Goal: Task Accomplishment & Management: Use online tool/utility

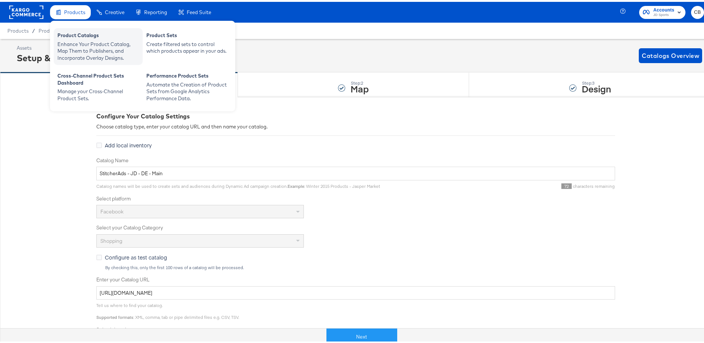
click at [80, 33] on div "Product Catalogs" at bounding box center [98, 34] width 82 height 9
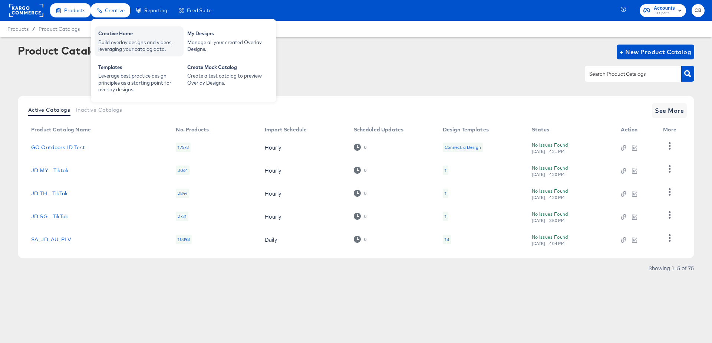
click at [116, 42] on div "Build overlay designs and videos, leveraging your catalog data." at bounding box center [139, 46] width 82 height 14
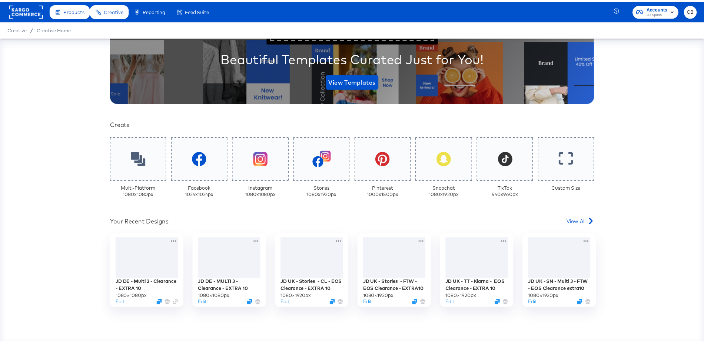
scroll to position [147, 0]
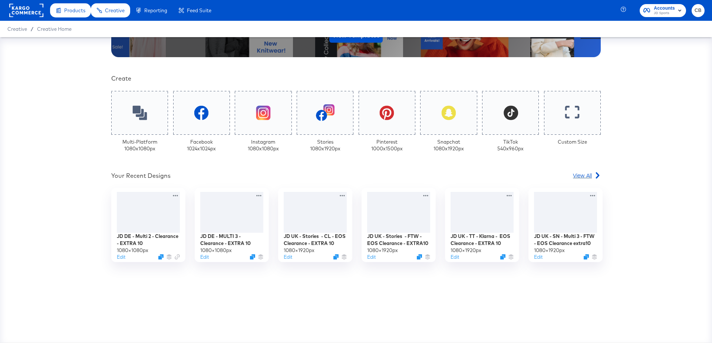
click at [580, 174] on span "View All" at bounding box center [582, 174] width 19 height 7
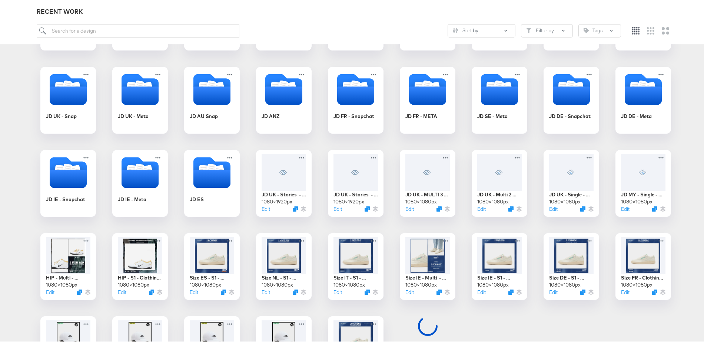
scroll to position [302, 0]
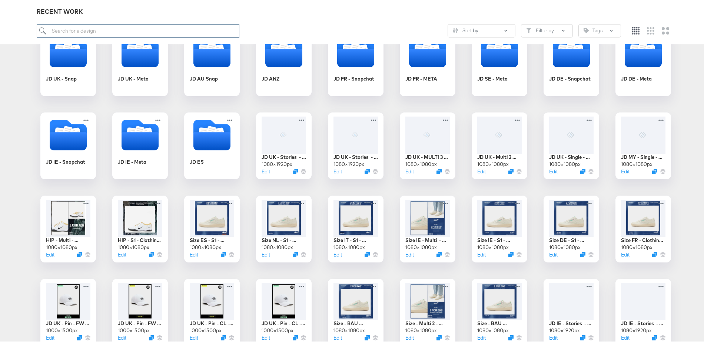
click at [82, 28] on input "search" at bounding box center [138, 29] width 203 height 14
type input "DE"
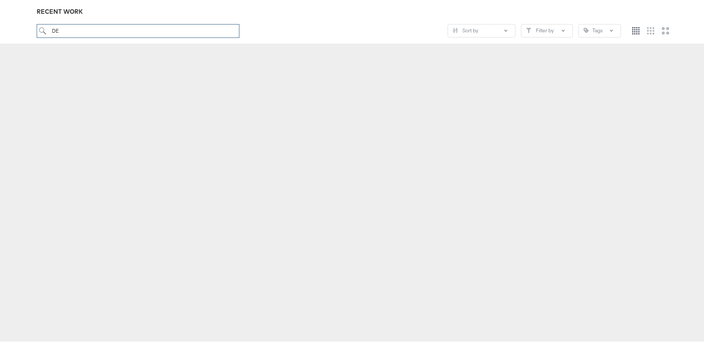
scroll to position [82, 0]
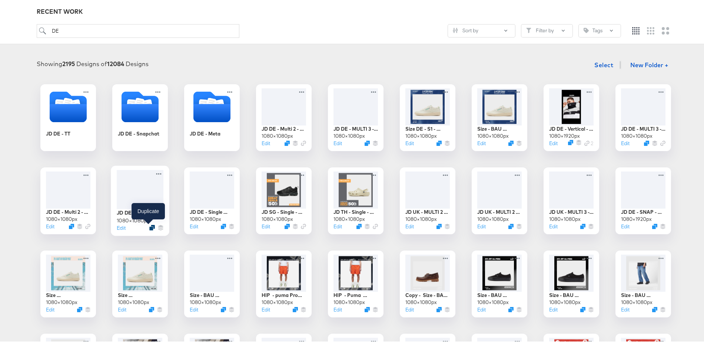
click at [149, 226] on icon "Duplicate" at bounding box center [152, 226] width 6 height 6
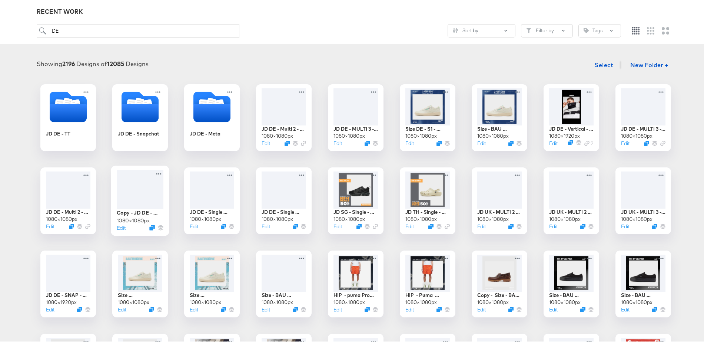
click at [134, 189] on div at bounding box center [140, 187] width 47 height 39
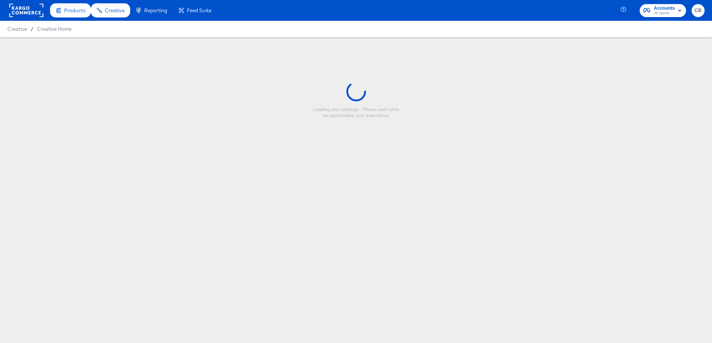
type input "Copy - JD DE - Single Image - Clearance - Footwear"
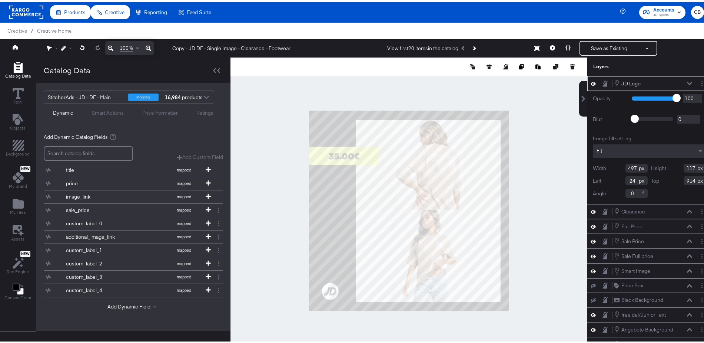
type input "13"
type input "916"
type input "186"
type input "847"
type input "368"
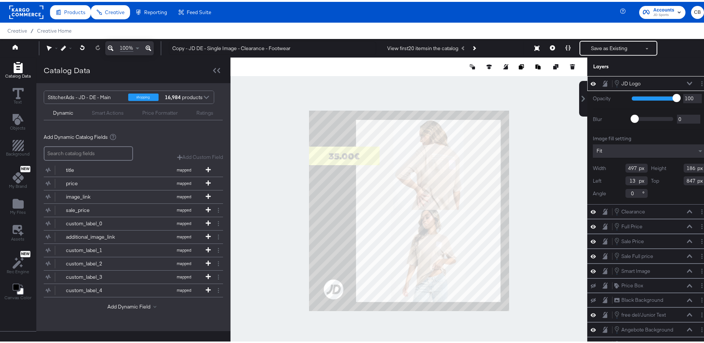
type input "139"
type input "894"
type input "0"
click at [523, 264] on div at bounding box center [409, 209] width 357 height 306
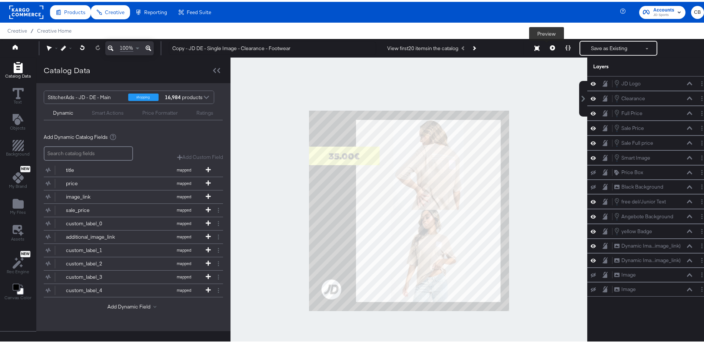
click at [550, 45] on icon at bounding box center [552, 45] width 5 height 5
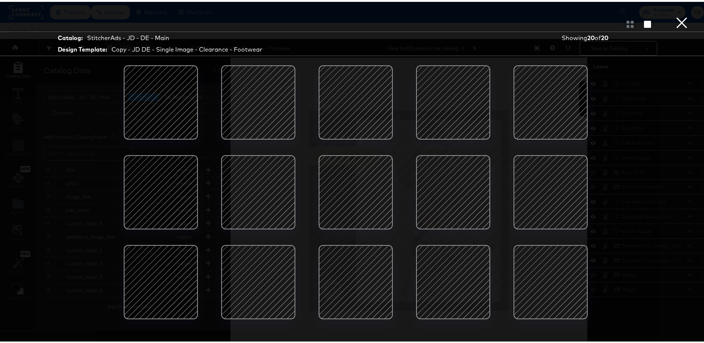
click at [545, 276] on div at bounding box center [550, 279] width 63 height 63
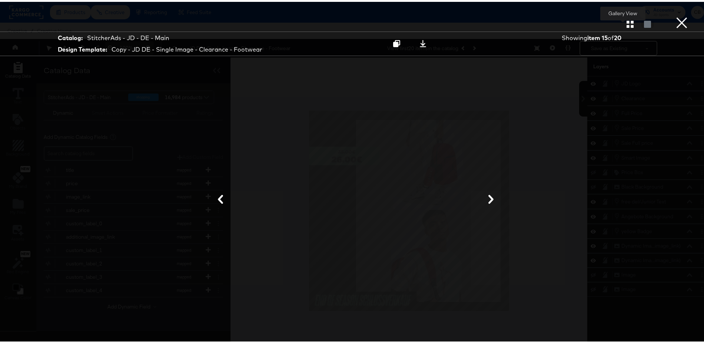
click at [627, 24] on icon "button" at bounding box center [630, 22] width 7 height 7
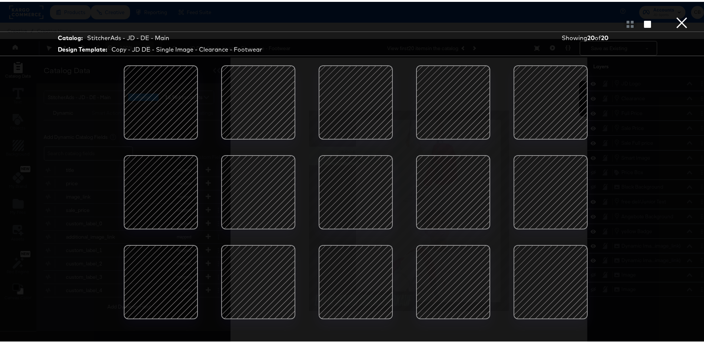
click at [251, 97] on div at bounding box center [258, 100] width 63 height 63
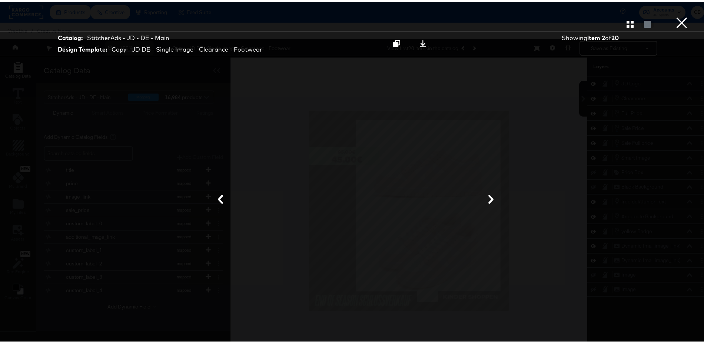
click at [675, 15] on button "×" at bounding box center [682, 7] width 15 height 15
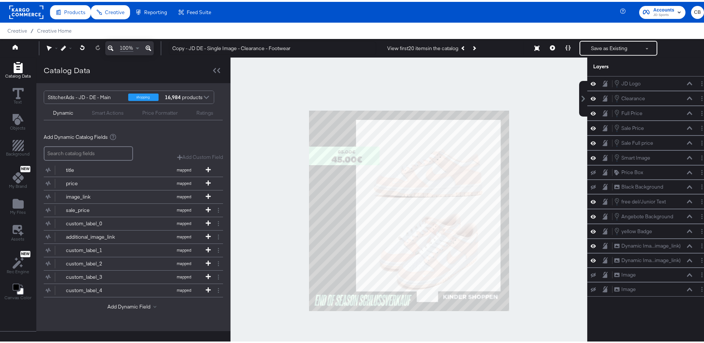
click at [539, 169] on div at bounding box center [409, 209] width 357 height 306
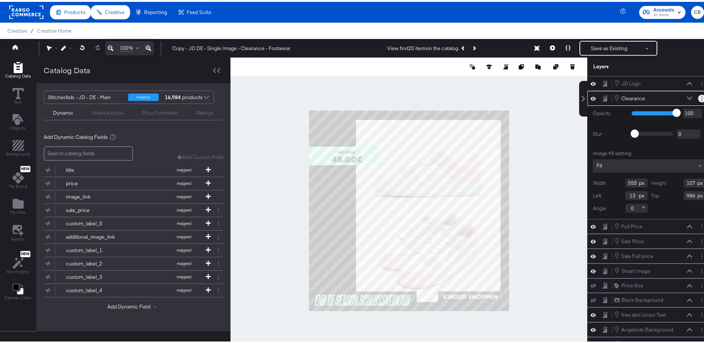
click at [702, 96] on icon "Layer Options" at bounding box center [702, 96] width 1 height 5
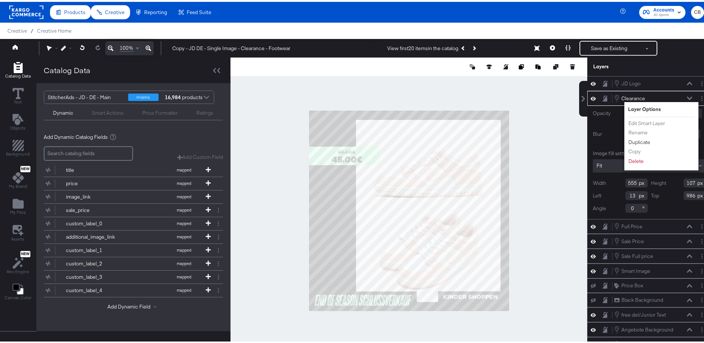
click at [636, 139] on button "Duplicate" at bounding box center [639, 140] width 23 height 8
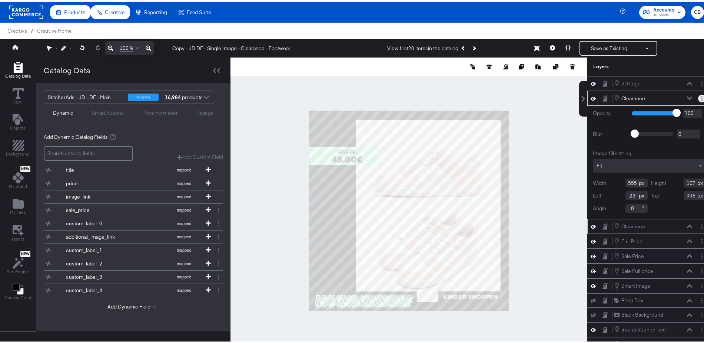
click at [698, 97] on button "Layer Options" at bounding box center [702, 97] width 8 height 8
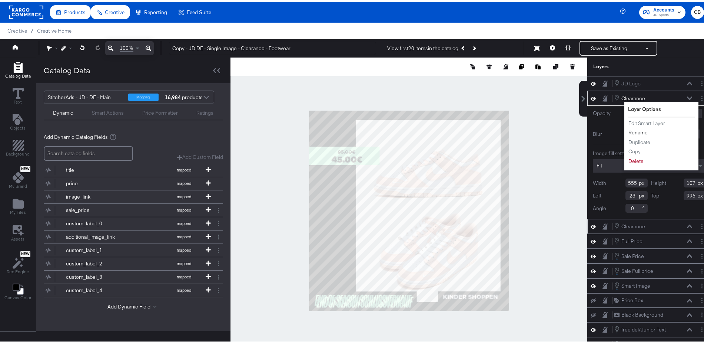
click at [630, 129] on button "Rename" at bounding box center [638, 131] width 20 height 8
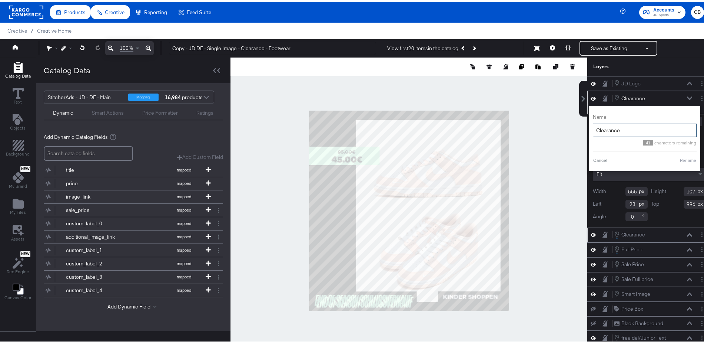
click at [613, 130] on input "Clearance" at bounding box center [645, 129] width 104 height 14
type input "Extra 10"
click at [671, 155] on button "Rename" at bounding box center [679, 158] width 17 height 7
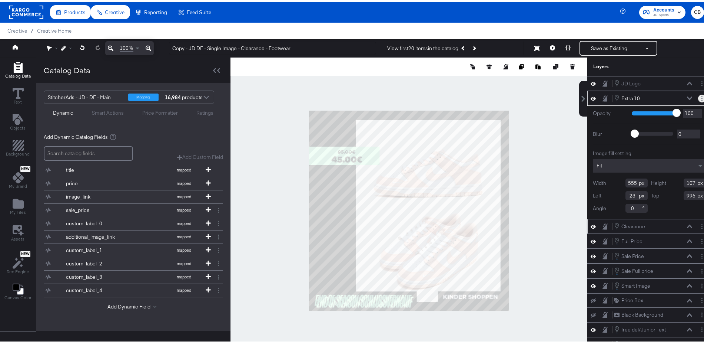
click at [698, 96] on button "Layer Options" at bounding box center [702, 97] width 8 height 8
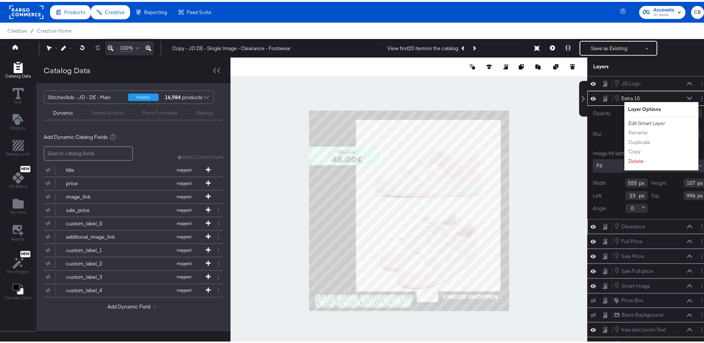
click at [635, 121] on button "Edit Smart Layer" at bounding box center [646, 122] width 37 height 8
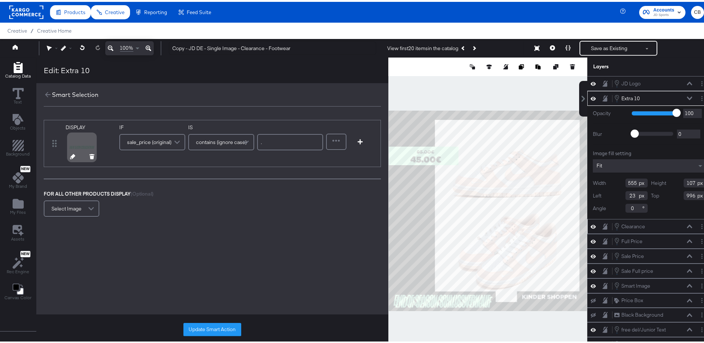
click at [72, 156] on icon at bounding box center [72, 154] width 5 height 5
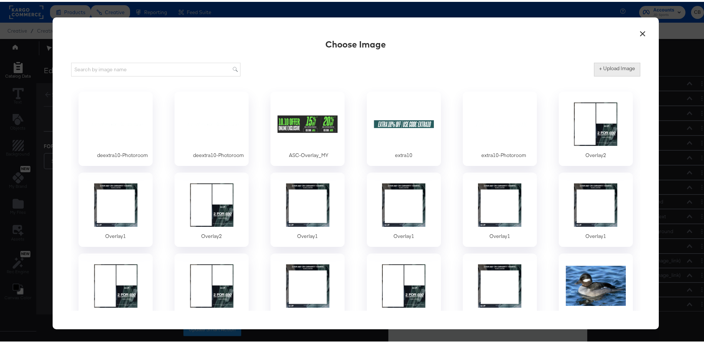
click at [625, 67] on label "+ Upload Image" at bounding box center [617, 66] width 36 height 7
click at [625, 75] on input "+ Upload Image" at bounding box center [678, 75] width 169 height 0
type input "C:\fakepath\extra10 only de.png"
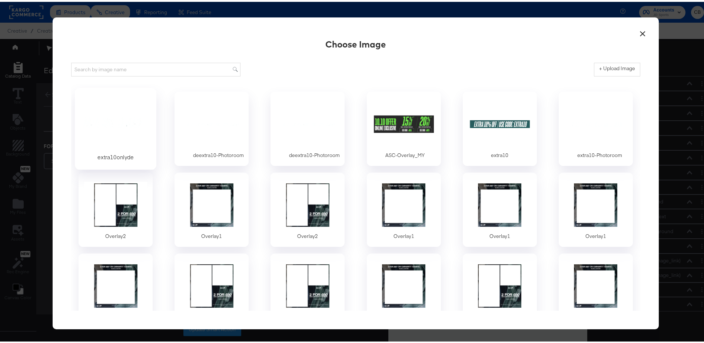
click at [118, 132] on div at bounding box center [115, 121] width 69 height 51
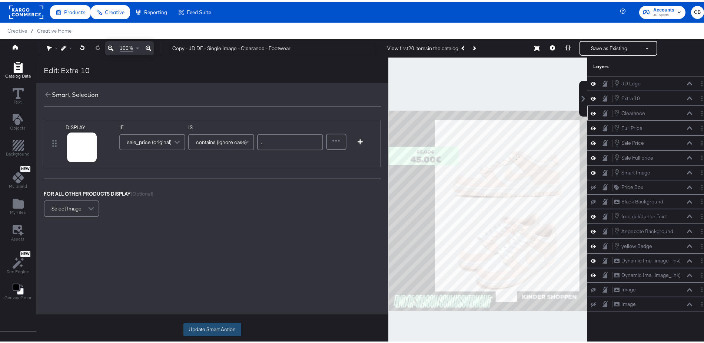
click at [203, 325] on button "Update Smart Action" at bounding box center [212, 327] width 58 height 13
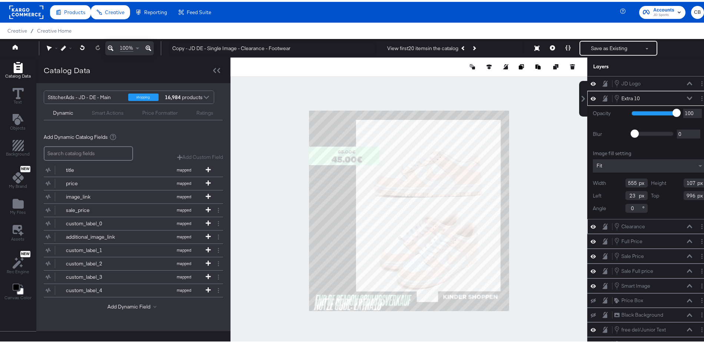
type input "13"
type input "844"
type input "341"
type input "66"
type input "918"
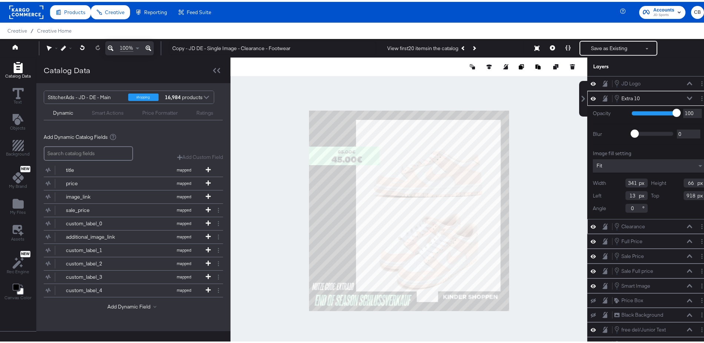
click at [542, 258] on div at bounding box center [409, 209] width 357 height 306
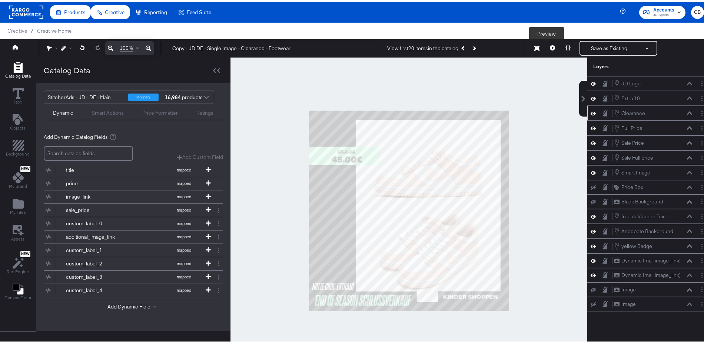
click at [550, 47] on icon at bounding box center [552, 45] width 5 height 5
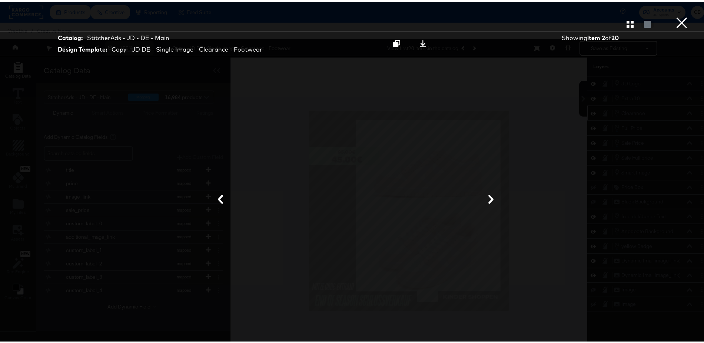
click at [675, 15] on button "×" at bounding box center [682, 7] width 15 height 15
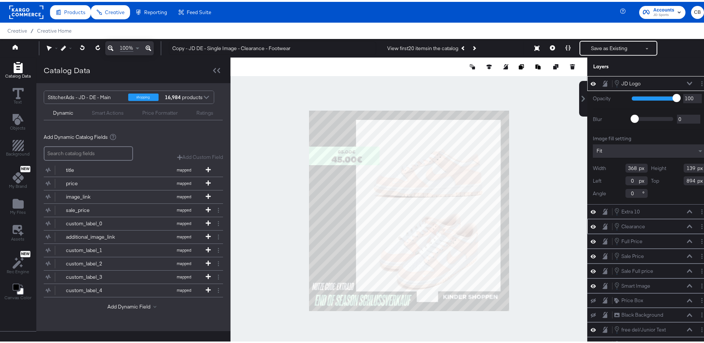
click at [687, 81] on icon at bounding box center [689, 81] width 5 height 3
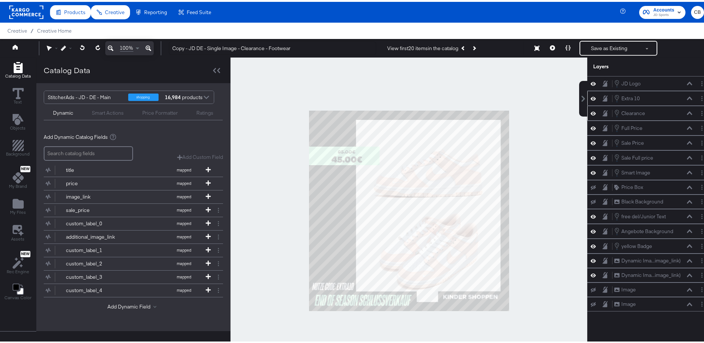
click at [687, 96] on icon at bounding box center [689, 96] width 5 height 3
click at [110, 109] on div "Smart Actions" at bounding box center [108, 111] width 32 height 7
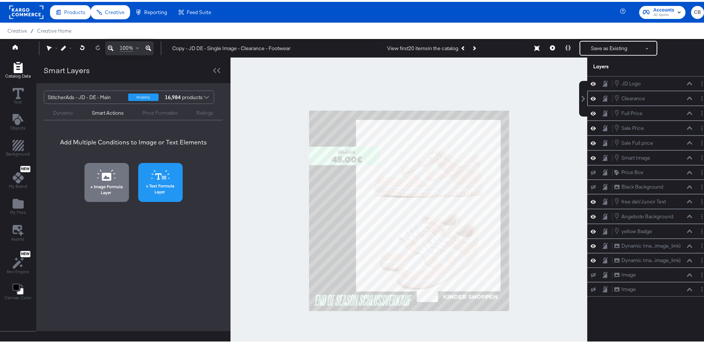
click at [159, 182] on span "Text Formula Layer" at bounding box center [160, 186] width 40 height 11
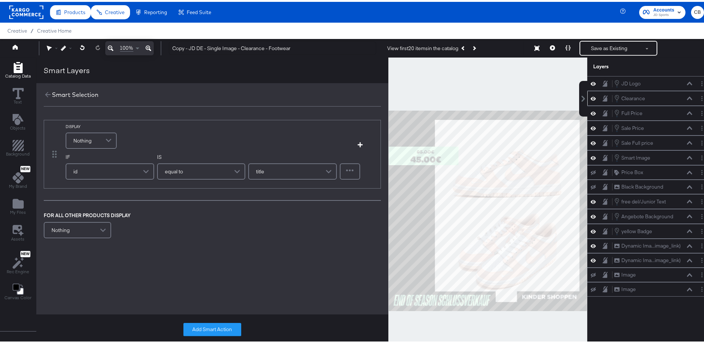
click at [109, 140] on span at bounding box center [109, 138] width 13 height 15
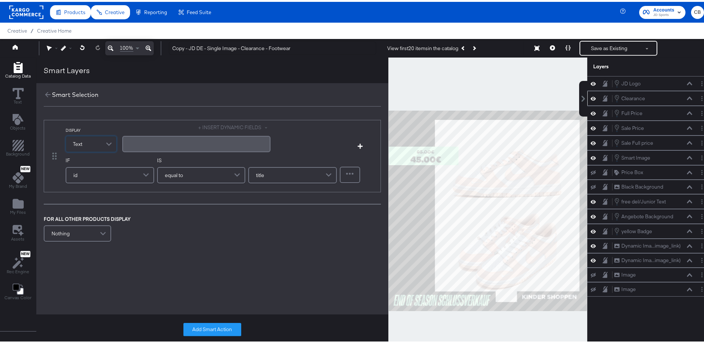
click at [169, 144] on div "﻿" at bounding box center [196, 141] width 139 height 7
click at [140, 177] on span at bounding box center [146, 179] width 13 height 15
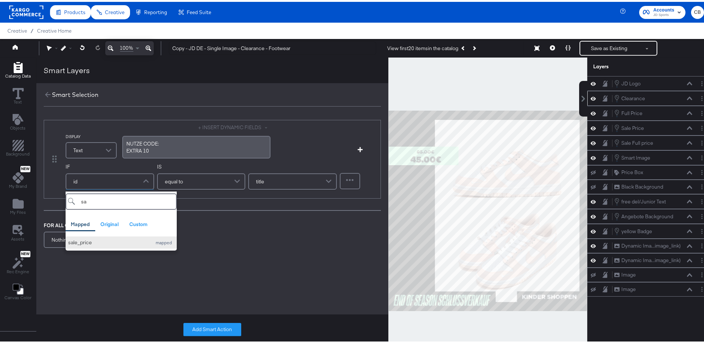
type input "sa"
click at [93, 242] on div "sale_price" at bounding box center [108, 240] width 80 height 7
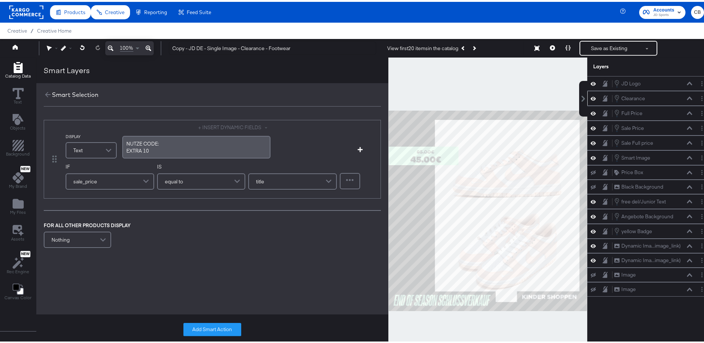
click at [238, 179] on span at bounding box center [238, 179] width 13 height 15
type input "co"
click at [280, 178] on input "text" at bounding box center [292, 179] width 89 height 16
type input "."
click at [272, 247] on div "DISPLAY Text + INSERT DYNAMIC FIELDS NUTZE ﻿CODE: EXTRA ﻿10 Add Condition IF sa…" at bounding box center [212, 182] width 352 height 145
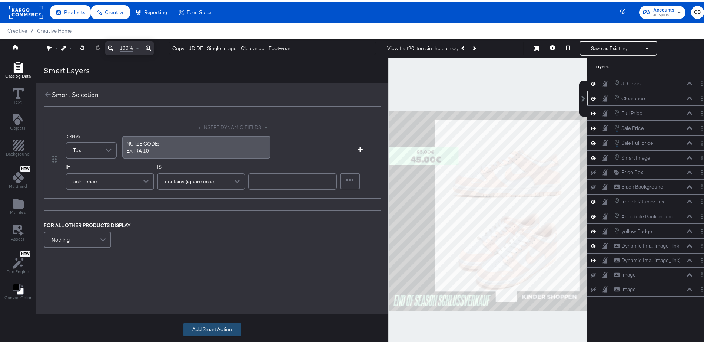
click at [215, 324] on button "Add Smart Action" at bounding box center [212, 327] width 58 height 13
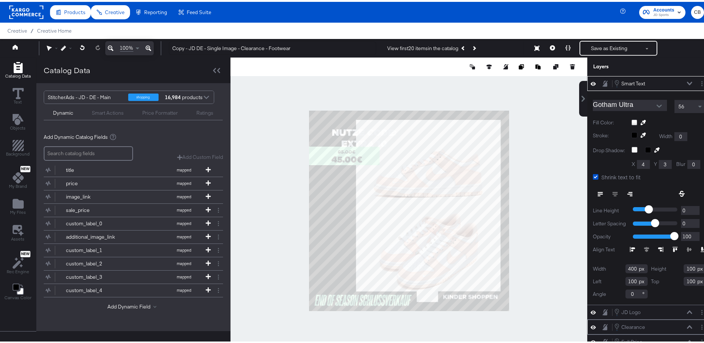
click at [657, 102] on icon "Open" at bounding box center [659, 104] width 5 height 5
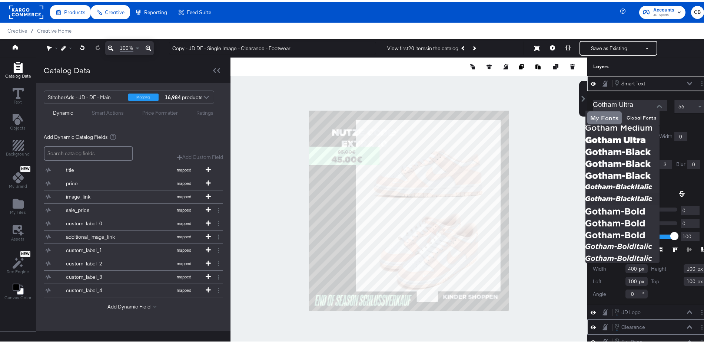
scroll to position [162, 0]
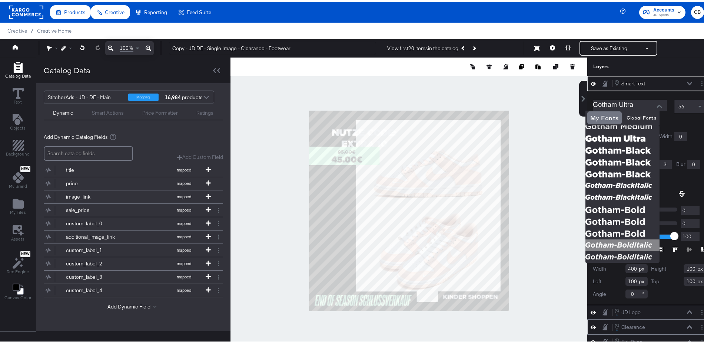
click at [612, 244] on img at bounding box center [623, 243] width 74 height 12
type input "Gotham-BoldItalic"
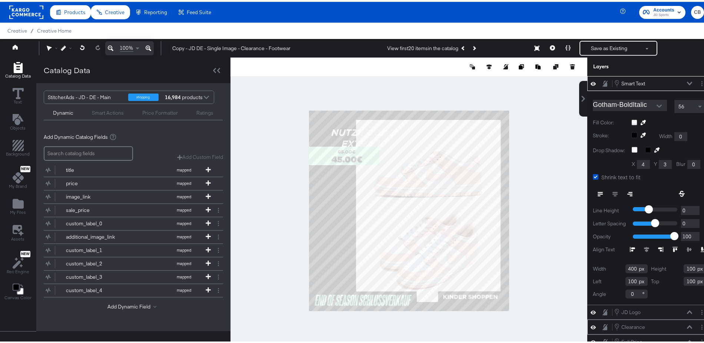
click at [657, 105] on icon "Open" at bounding box center [659, 104] width 5 height 5
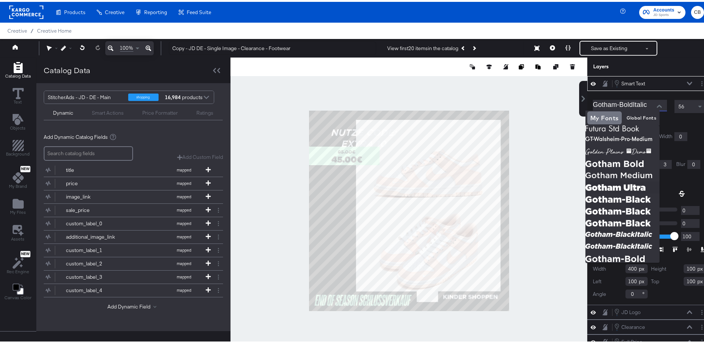
scroll to position [144, 0]
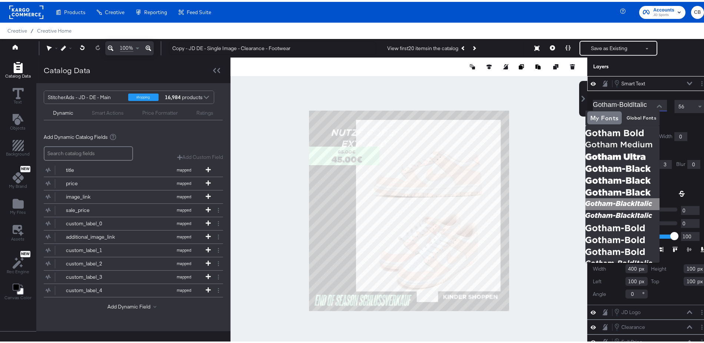
click at [608, 199] on img at bounding box center [623, 202] width 74 height 12
type input "Gotham-BlackItalic"
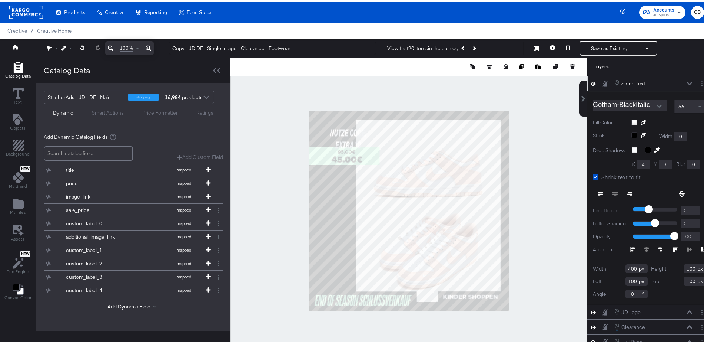
type input "225"
type input "108"
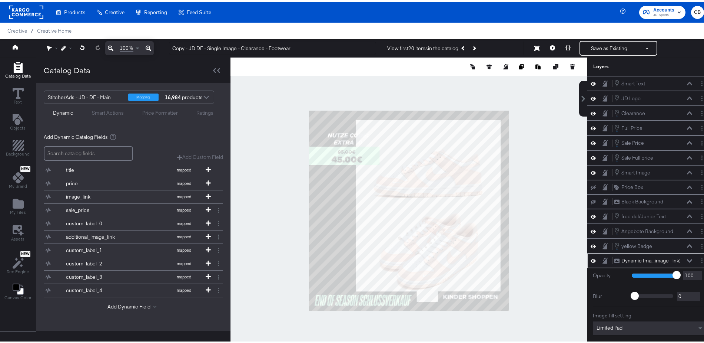
scroll to position [52, 0]
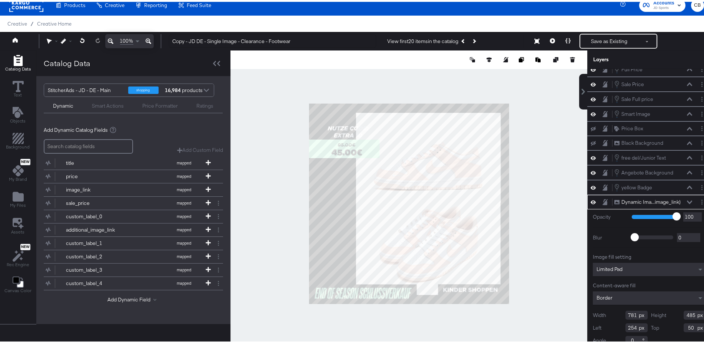
type input "192"
type input "669"
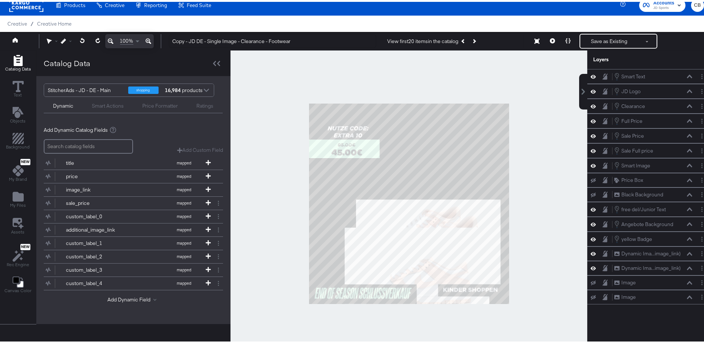
scroll to position [0, 0]
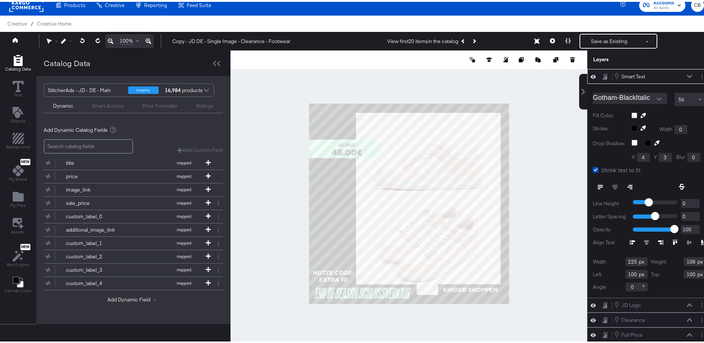
type input "20"
type input "878"
type input "230"
type input "152"
type input "24"
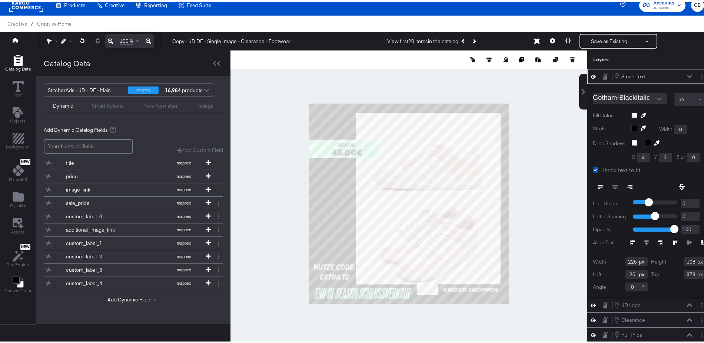
type input "834"
type input "16"
click at [657, 95] on icon "Open" at bounding box center [659, 97] width 5 height 5
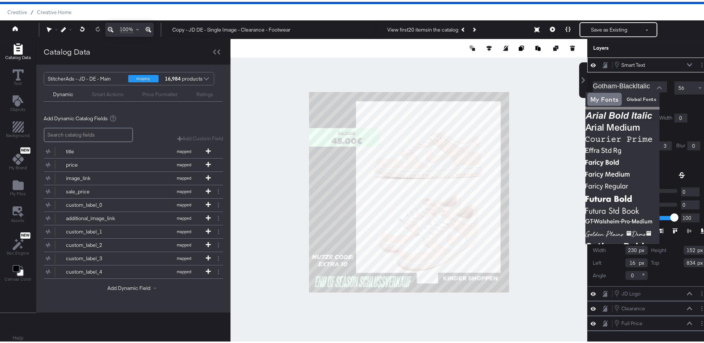
scroll to position [10, 0]
click at [610, 113] on img at bounding box center [623, 116] width 74 height 12
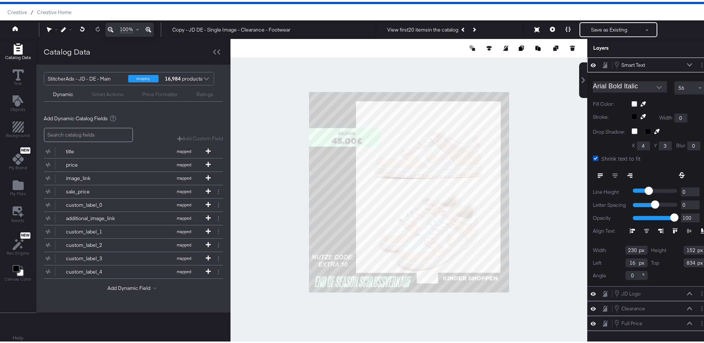
click at [652, 89] on div at bounding box center [660, 85] width 16 height 11
click at [657, 85] on icon "Open" at bounding box center [659, 85] width 5 height 3
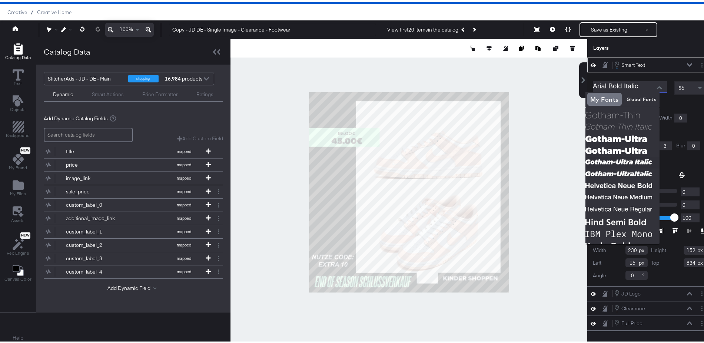
scroll to position [427, 0]
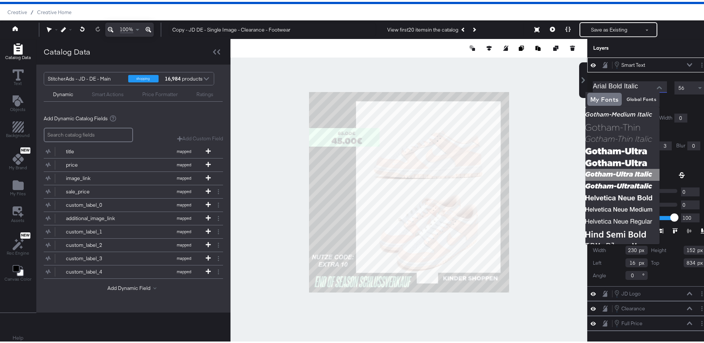
click at [618, 169] on img at bounding box center [623, 173] width 74 height 12
type input "Gotham-Ultra Italic"
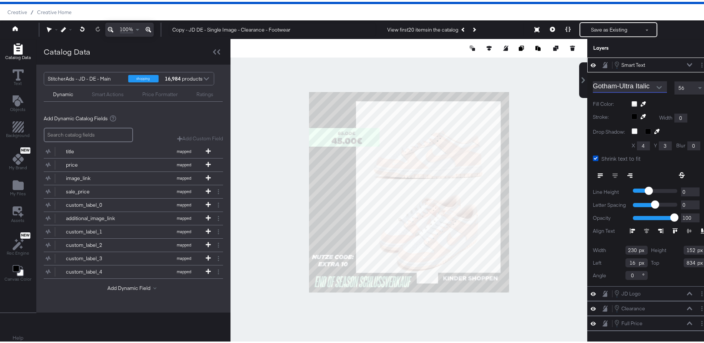
click at [541, 240] on div at bounding box center [409, 190] width 357 height 306
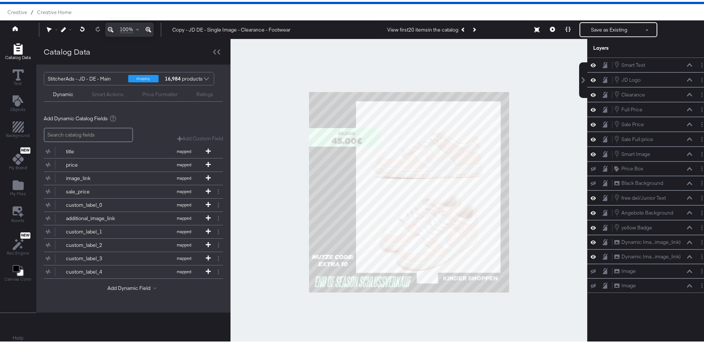
click at [541, 240] on div at bounding box center [409, 190] width 357 height 306
drag, startPoint x: 189, startPoint y: 27, endPoint x: 139, endPoint y: 18, distance: 50.9
click at [139, 19] on div "100% Copy - JD DE - Single Image - Clearance - Footwear View first 20 items in …" at bounding box center [356, 28] width 712 height 19
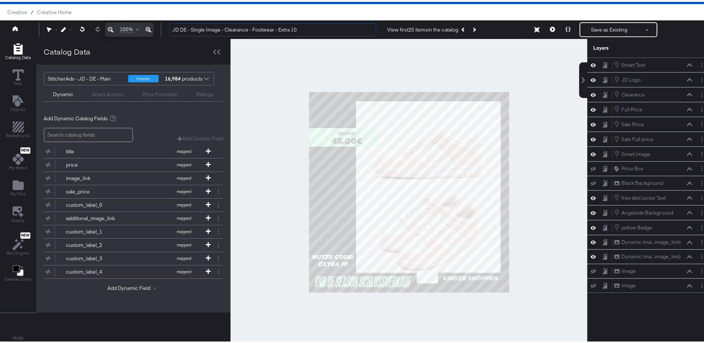
type input "JD DE - Single Image - Clearance - Footwear - Extra 10"
click at [538, 235] on div at bounding box center [409, 190] width 357 height 306
click at [550, 29] on icon at bounding box center [552, 27] width 5 height 5
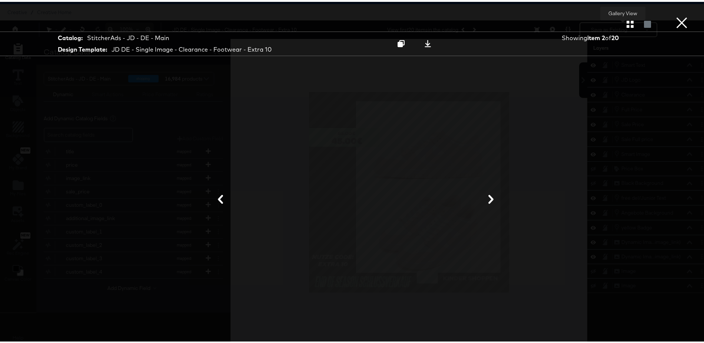
click at [627, 20] on icon "button" at bounding box center [630, 22] width 7 height 7
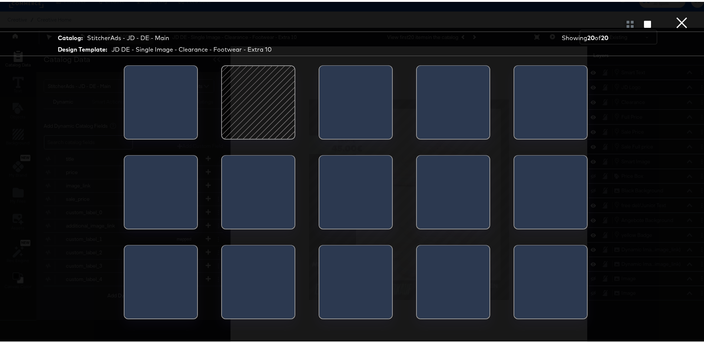
scroll to position [13, 0]
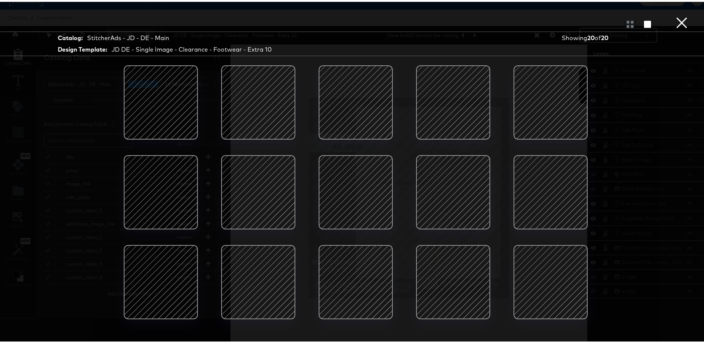
click at [148, 186] on div at bounding box center [160, 190] width 63 height 63
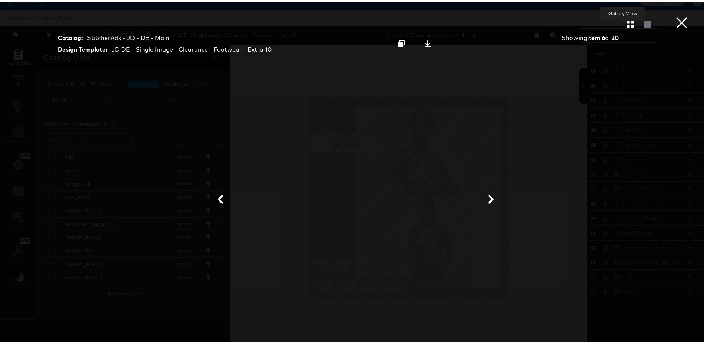
click at [627, 20] on icon "button" at bounding box center [630, 22] width 7 height 7
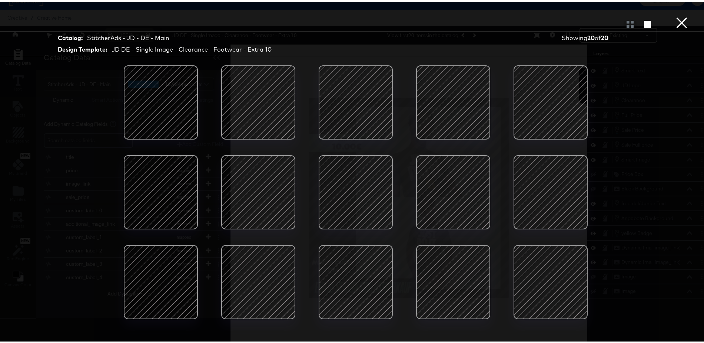
click at [678, 15] on button "×" at bounding box center [682, 7] width 15 height 15
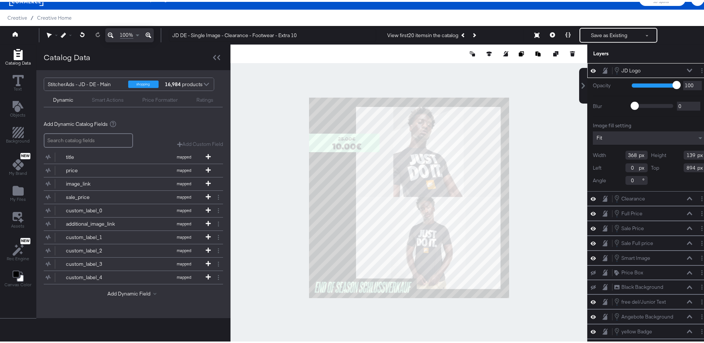
type input "896"
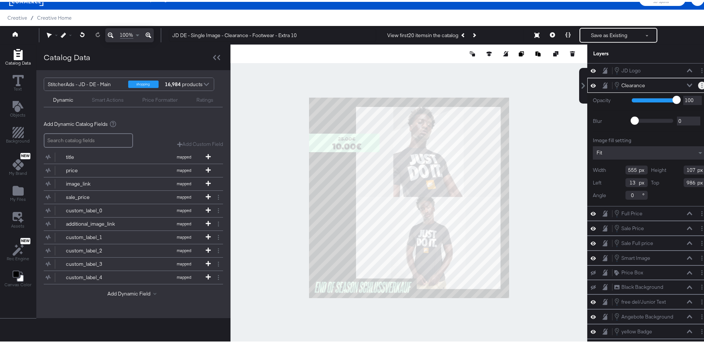
click at [698, 81] on button "Layer Options" at bounding box center [702, 84] width 8 height 8
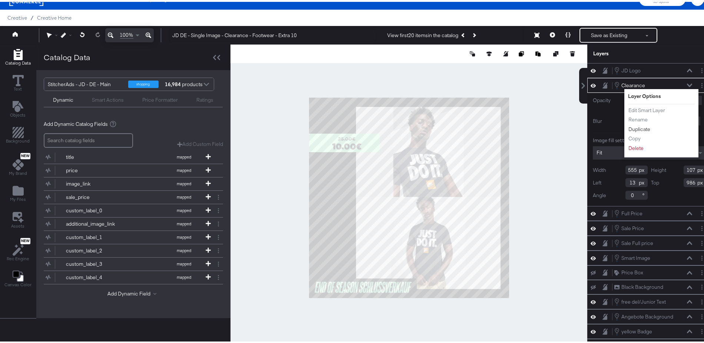
click at [628, 125] on button "Duplicate" at bounding box center [639, 127] width 23 height 8
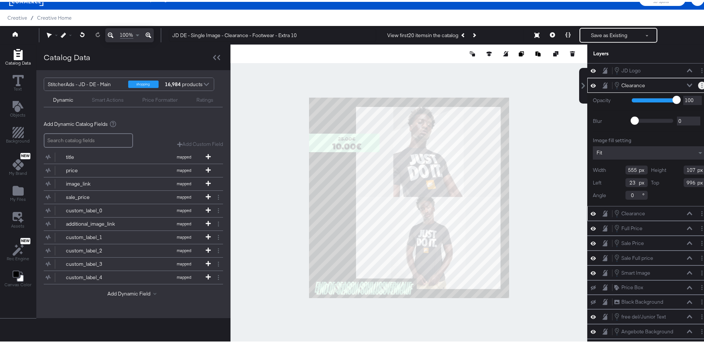
click at [698, 80] on button "Layer Options" at bounding box center [702, 84] width 8 height 8
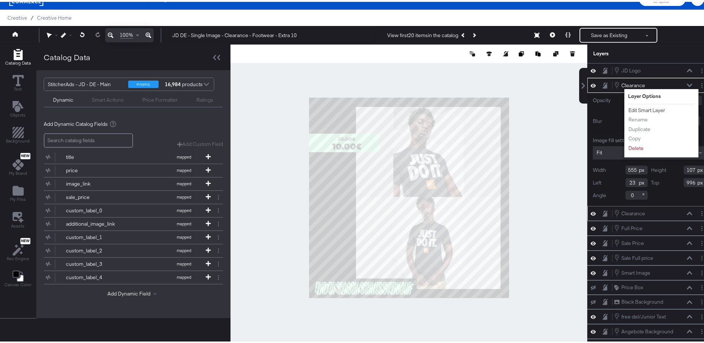
click at [631, 105] on button "Edit Smart Layer" at bounding box center [646, 109] width 37 height 8
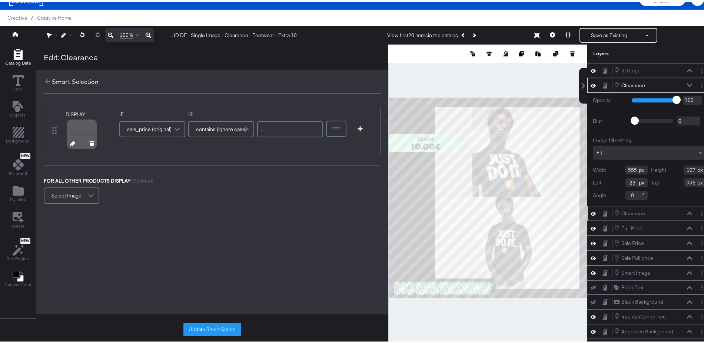
click at [72, 145] on button at bounding box center [72, 142] width 5 height 7
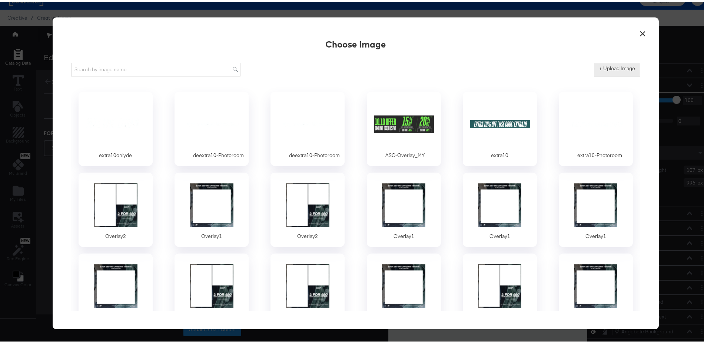
click at [606, 66] on label "+ Upload Image" at bounding box center [617, 66] width 36 height 7
click at [606, 75] on input "+ Upload Image" at bounding box center [678, 75] width 169 height 0
type input "C:\fakepath\de extra 10 non transparent.png"
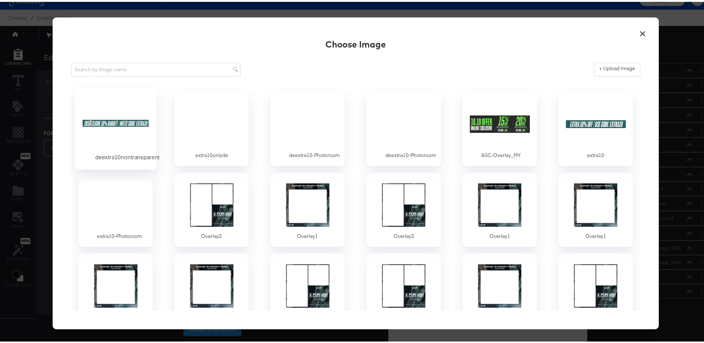
click at [115, 123] on div at bounding box center [115, 121] width 69 height 51
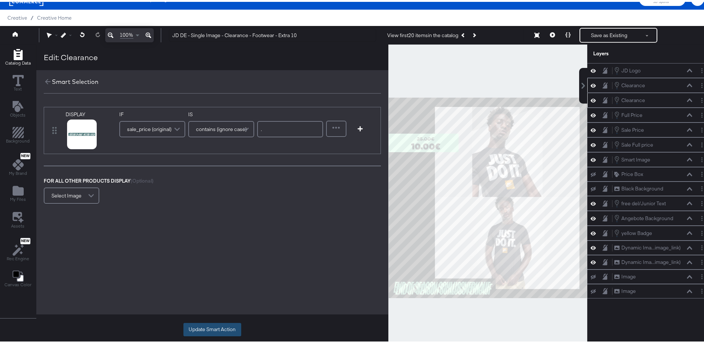
click at [218, 324] on button "Update Smart Action" at bounding box center [212, 327] width 58 height 13
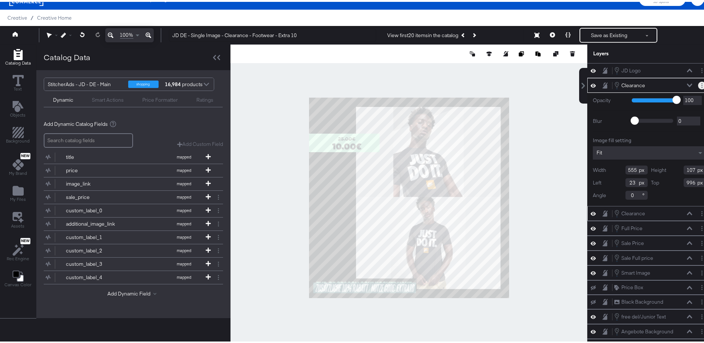
click at [698, 83] on button "Layer Options" at bounding box center [702, 84] width 8 height 8
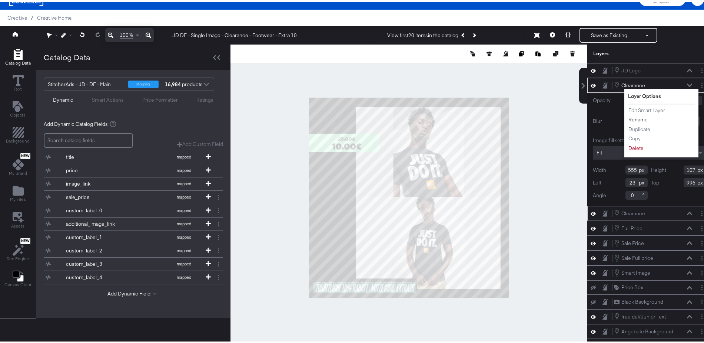
click at [633, 118] on button "Rename" at bounding box center [638, 118] width 20 height 8
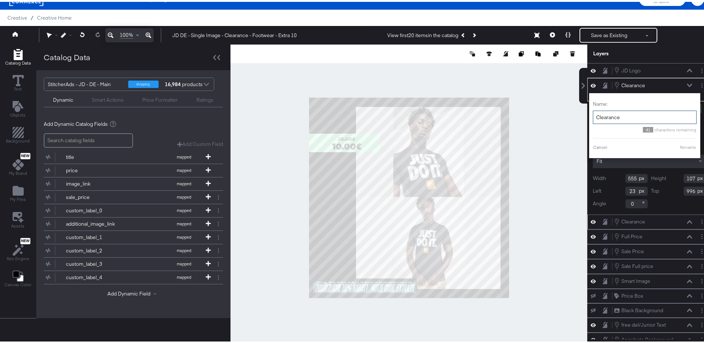
click at [596, 113] on input "Clearance" at bounding box center [645, 116] width 104 height 14
type input "Extra 10"
click at [677, 145] on button "Rename" at bounding box center [679, 145] width 17 height 7
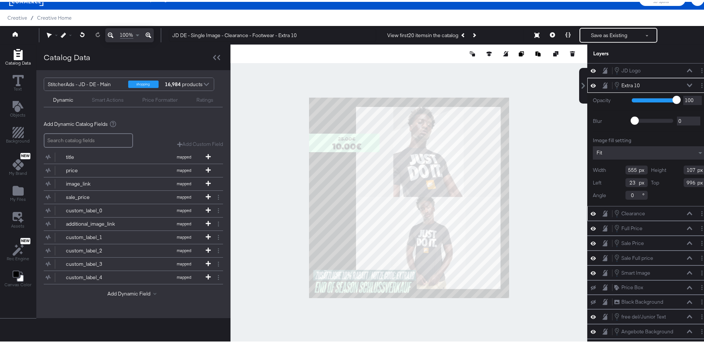
type input "928"
click at [534, 275] on div at bounding box center [409, 196] width 357 height 306
type input "28"
click at [545, 253] on div at bounding box center [409, 196] width 357 height 306
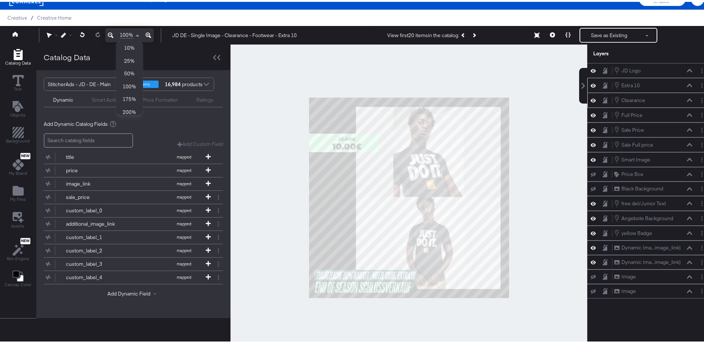
click at [138, 32] on span at bounding box center [138, 33] width 9 height 13
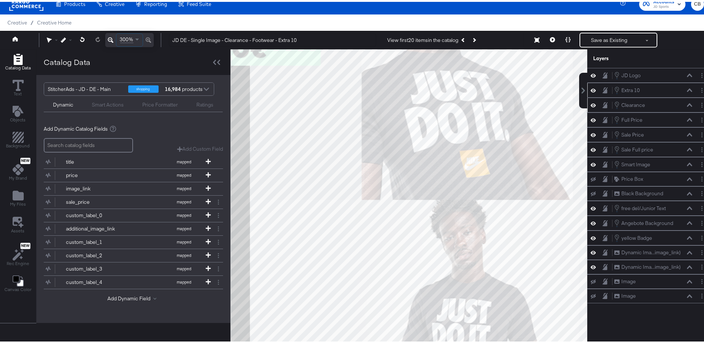
scroll to position [0, 0]
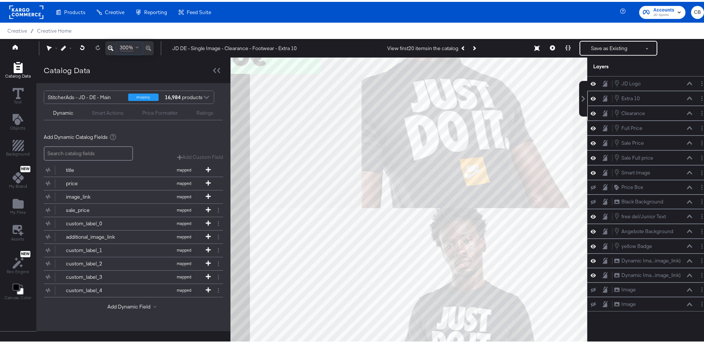
click at [135, 45] on span at bounding box center [137, 45] width 9 height 13
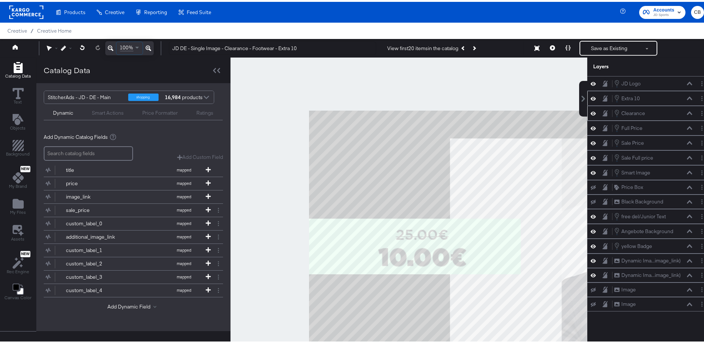
scroll to position [1, 0]
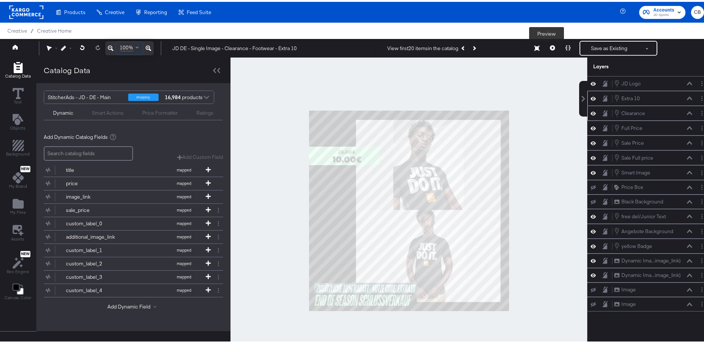
click at [549, 45] on button at bounding box center [553, 46] width 16 height 15
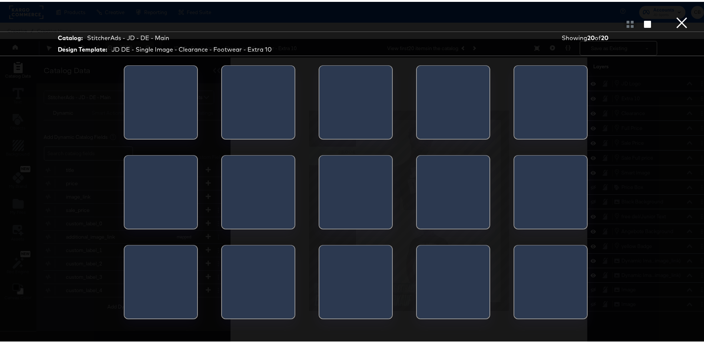
scroll to position [19, 0]
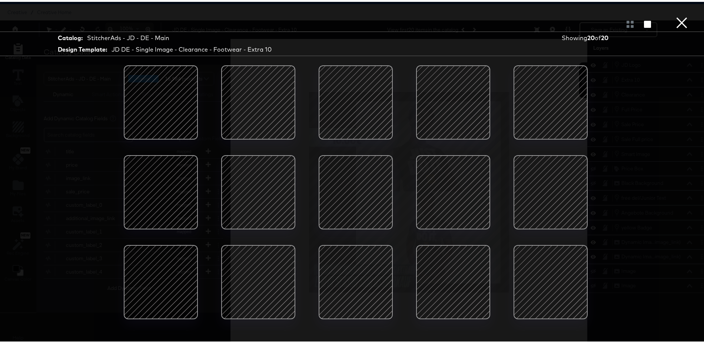
click at [256, 106] on div at bounding box center [258, 100] width 63 height 63
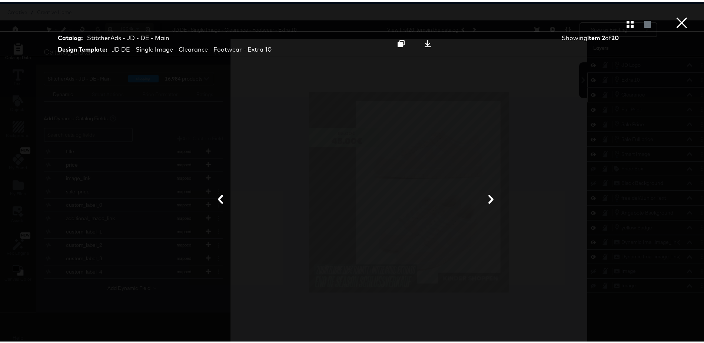
click at [678, 15] on button "×" at bounding box center [682, 7] width 15 height 15
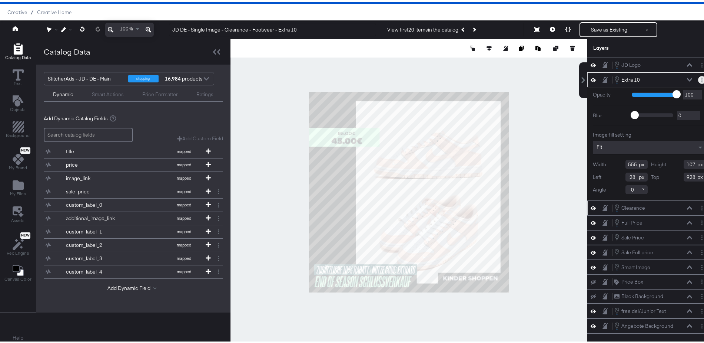
click at [702, 76] on icon "Layer Options" at bounding box center [702, 78] width 1 height 5
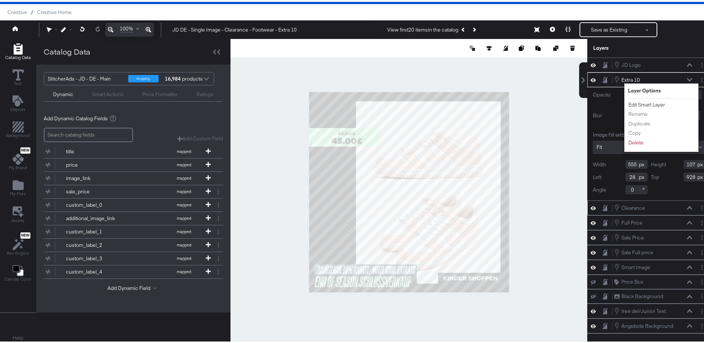
click at [644, 99] on button "Edit Smart Layer" at bounding box center [646, 103] width 37 height 8
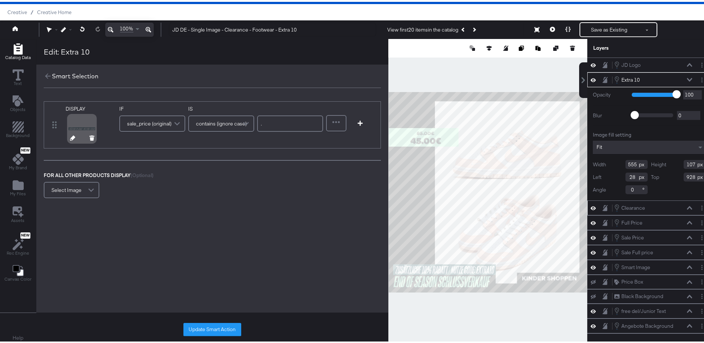
click at [66, 138] on div at bounding box center [82, 137] width 39 height 5
click at [71, 137] on icon at bounding box center [72, 135] width 5 height 5
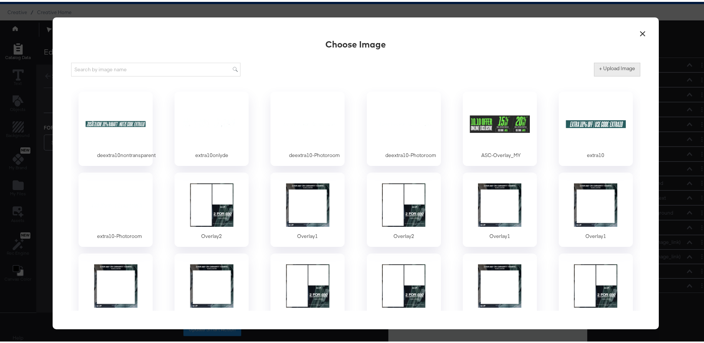
click at [609, 66] on label "+ Upload Image" at bounding box center [617, 66] width 36 height 7
click at [609, 75] on input "+ Upload Image" at bounding box center [678, 75] width 169 height 0
type input "C:\fakepath\de extra 10 black.png"
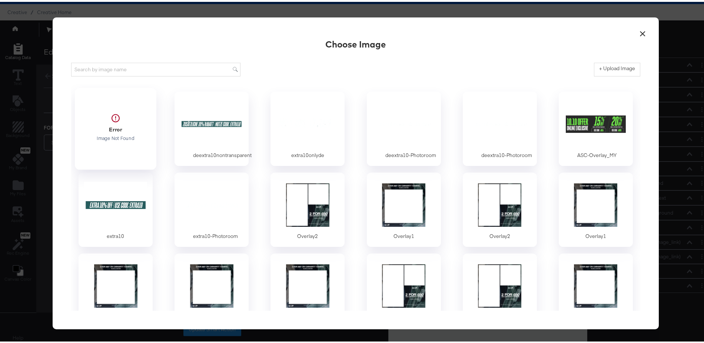
scroll to position [1, 0]
click at [110, 123] on div at bounding box center [115, 121] width 69 height 51
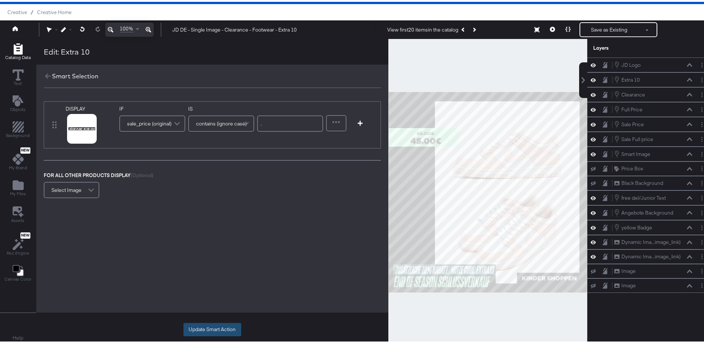
click at [206, 325] on button "Update Smart Action" at bounding box center [212, 327] width 58 height 13
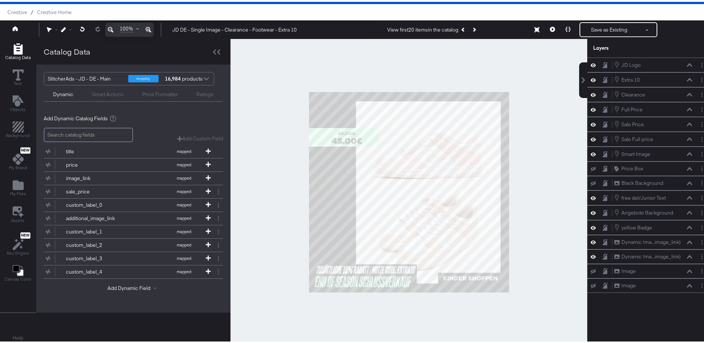
click at [538, 257] on div at bounding box center [409, 190] width 357 height 306
drag, startPoint x: 545, startPoint y: 263, endPoint x: 544, endPoint y: 227, distance: 36.0
click at [545, 263] on div at bounding box center [409, 190] width 357 height 306
click at [550, 29] on icon at bounding box center [552, 27] width 5 height 5
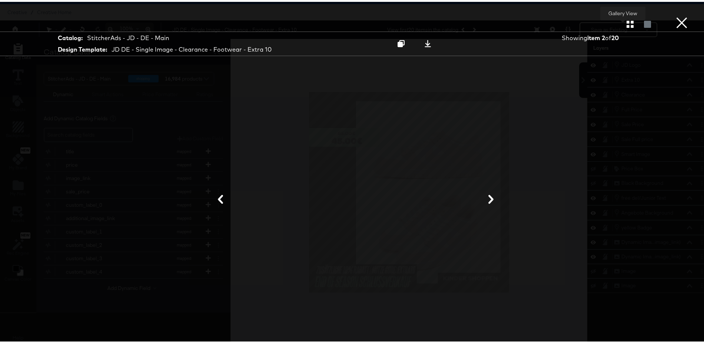
click at [627, 22] on icon "button" at bounding box center [630, 22] width 7 height 7
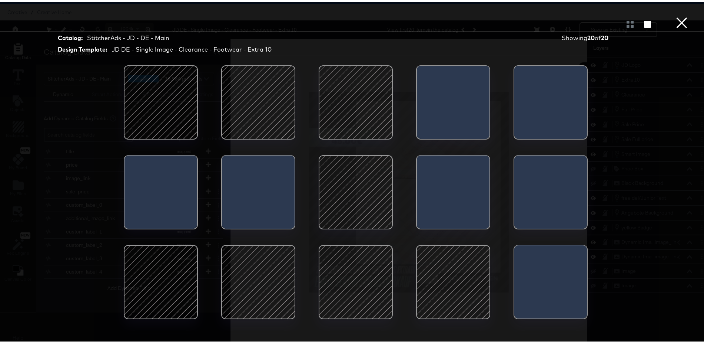
scroll to position [82, 0]
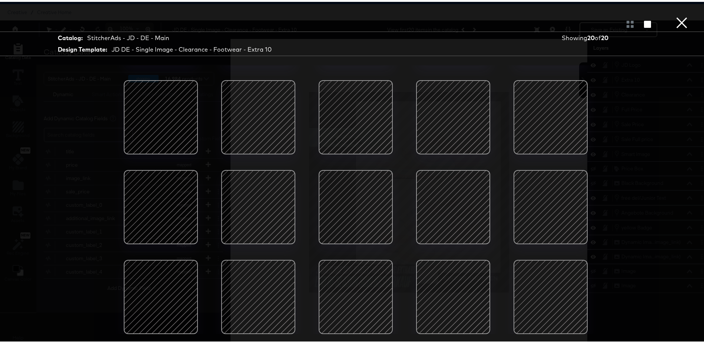
click at [449, 276] on div at bounding box center [453, 294] width 63 height 63
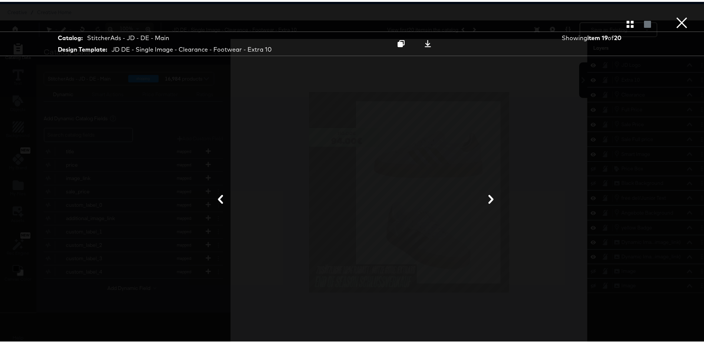
click at [675, 15] on button "×" at bounding box center [682, 7] width 15 height 15
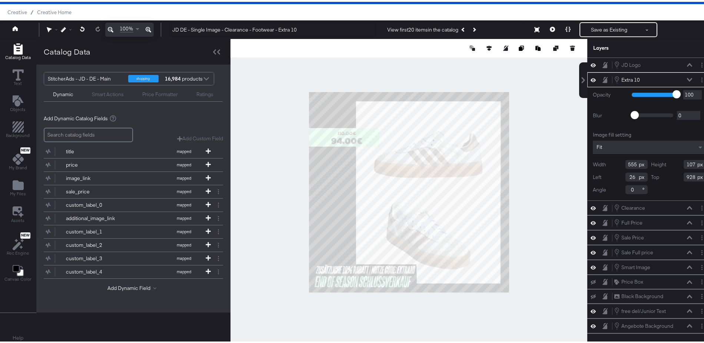
type input "25"
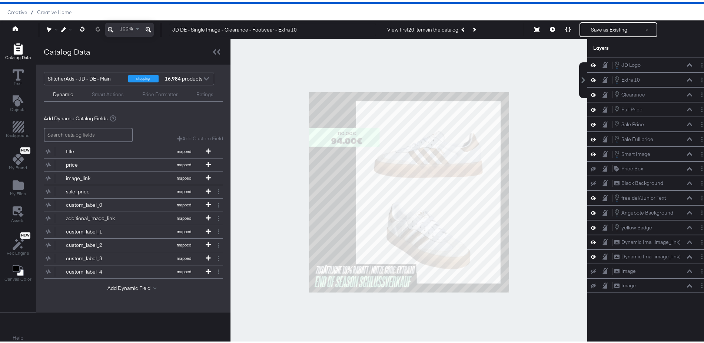
click at [526, 265] on div at bounding box center [409, 190] width 357 height 306
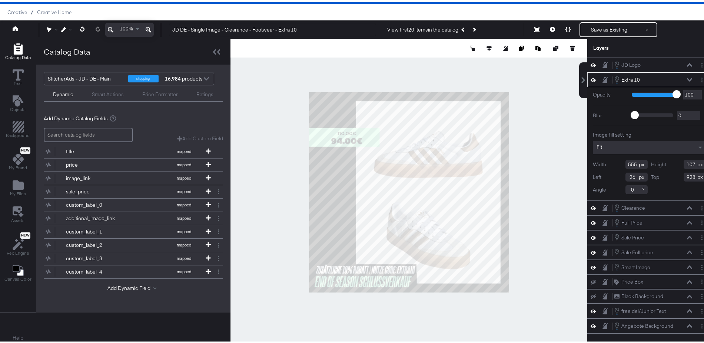
type input "27"
click at [528, 272] on div at bounding box center [409, 190] width 357 height 306
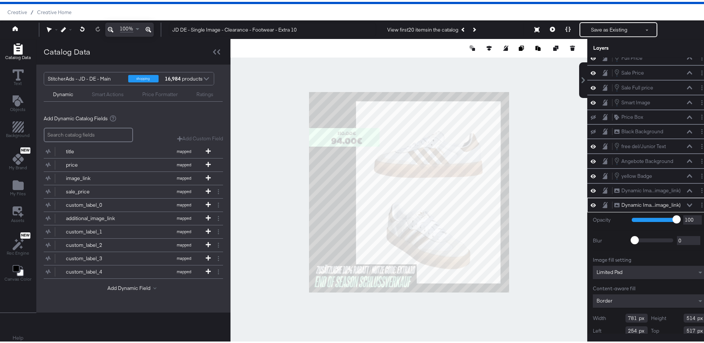
scroll to position [66, 0]
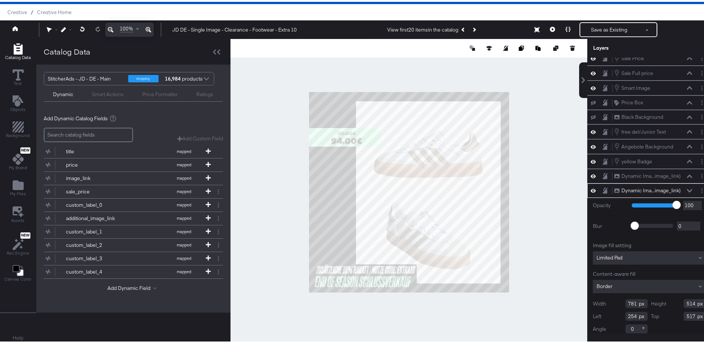
click at [539, 212] on div at bounding box center [409, 190] width 357 height 306
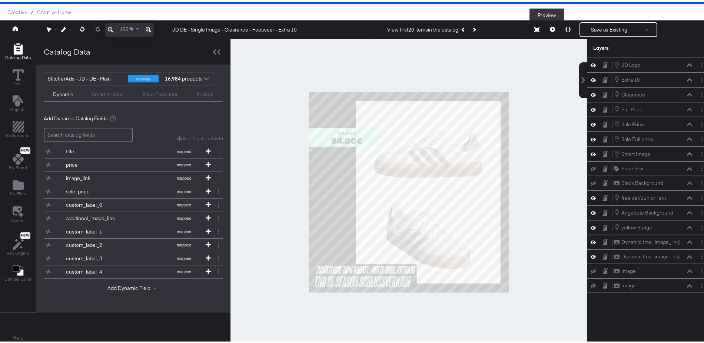
click at [550, 28] on icon at bounding box center [552, 27] width 5 height 5
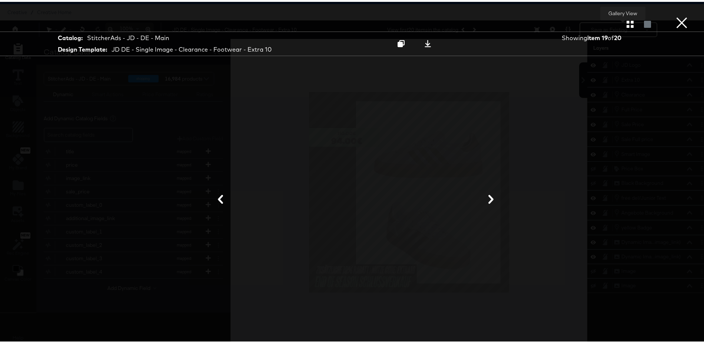
click at [627, 22] on icon "button" at bounding box center [630, 22] width 7 height 7
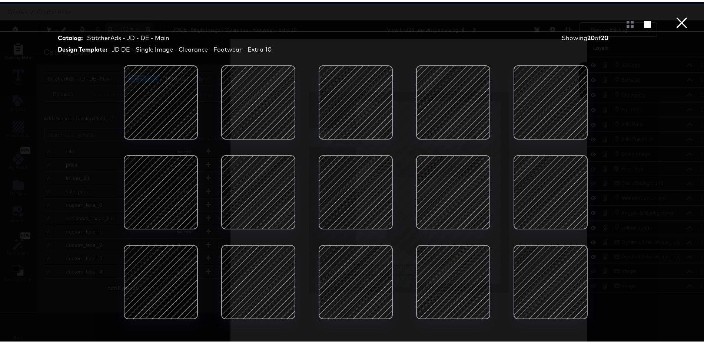
click at [240, 269] on div at bounding box center [258, 279] width 63 height 63
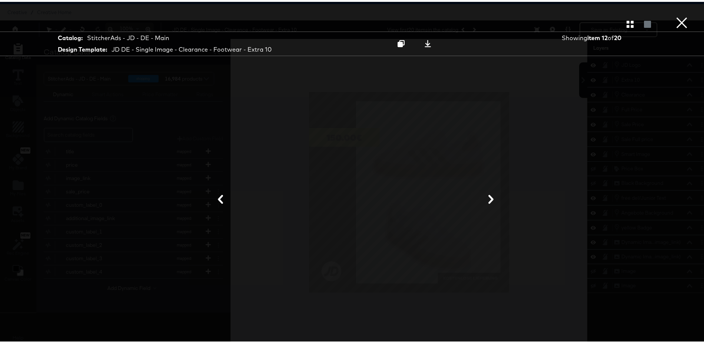
click at [678, 15] on button "×" at bounding box center [682, 7] width 15 height 15
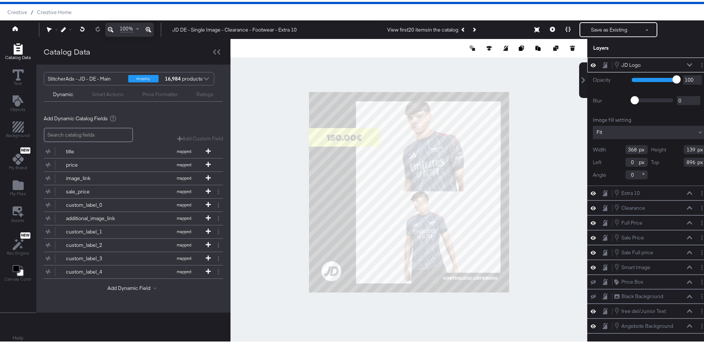
click at [532, 104] on div at bounding box center [409, 190] width 357 height 306
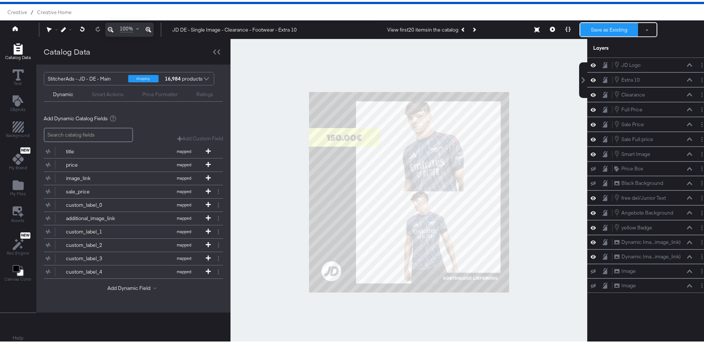
click at [597, 33] on button "Save as Existing" at bounding box center [610, 27] width 58 height 13
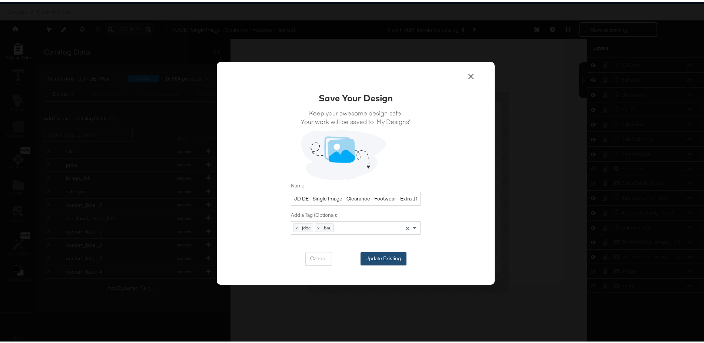
click at [382, 254] on button "Update Existing" at bounding box center [384, 256] width 46 height 13
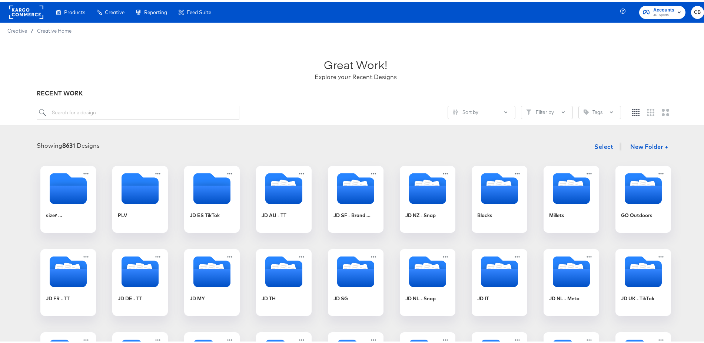
scroll to position [17, 0]
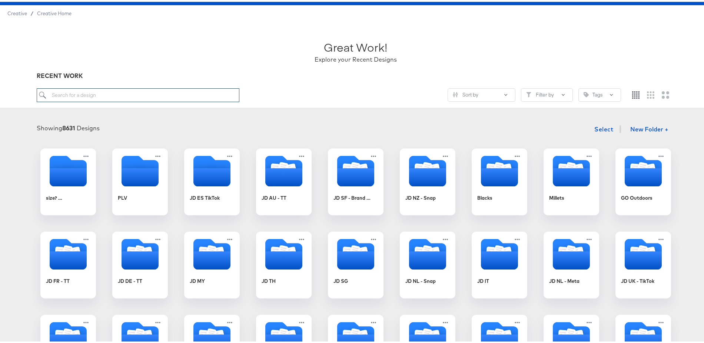
click at [118, 95] on input "search" at bounding box center [138, 93] width 203 height 14
type input "DE"
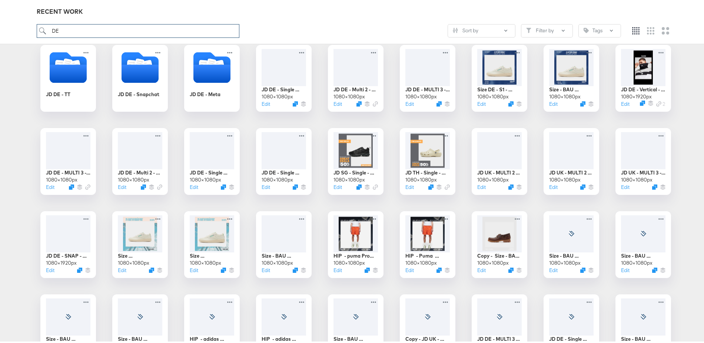
scroll to position [127, 0]
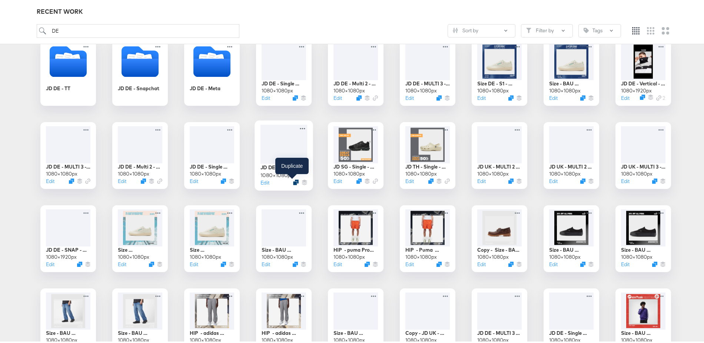
click at [293, 180] on icon "Duplicate" at bounding box center [296, 181] width 6 height 6
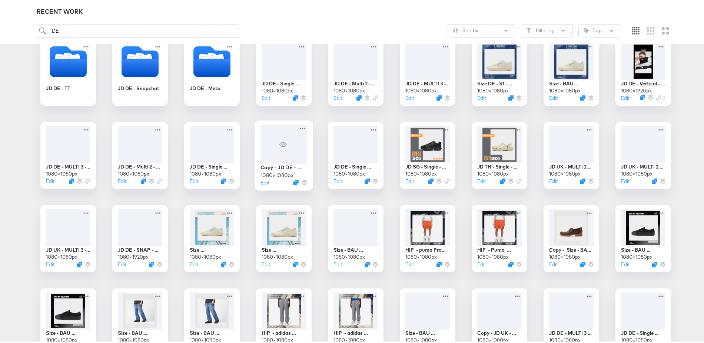
click at [267, 140] on div at bounding box center [284, 142] width 47 height 39
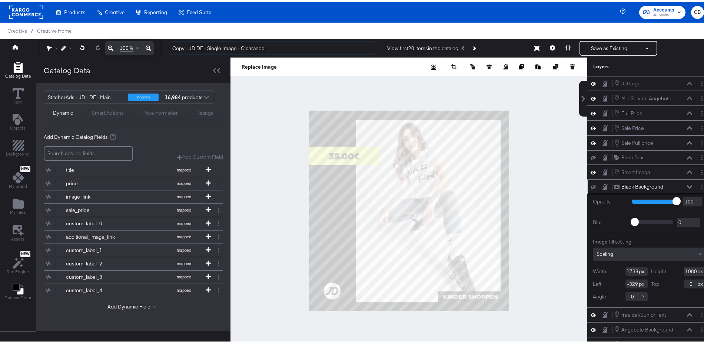
drag, startPoint x: 189, startPoint y: 44, endPoint x: 100, endPoint y: 48, distance: 88.3
click at [100, 48] on div "100% Copy - JD DE - Single Image - Clearance View first 20 items in the catalog…" at bounding box center [356, 46] width 712 height 19
type input "JD DE - Single Image - Clearance - Extra 10"
click at [257, 264] on div at bounding box center [409, 209] width 357 height 306
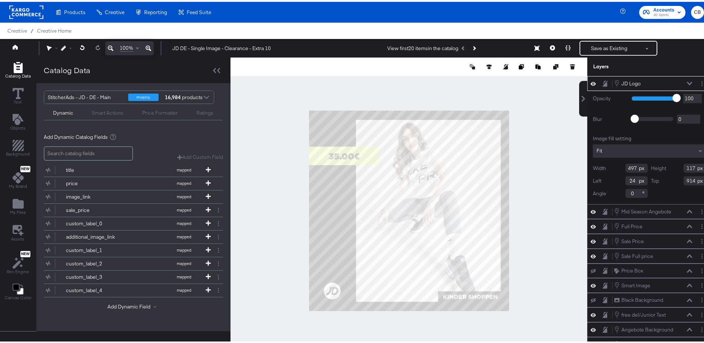
click at [626, 164] on input "497" at bounding box center [637, 166] width 22 height 9
type input "368"
click at [684, 167] on input "117" at bounding box center [695, 166] width 22 height 9
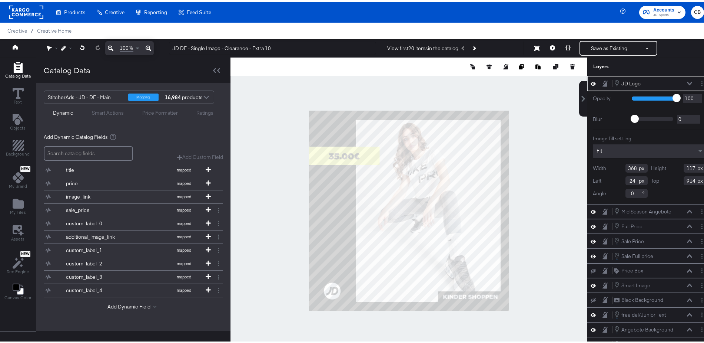
click at [684, 167] on input "117" at bounding box center [695, 166] width 22 height 9
type input "139"
click at [684, 180] on input "914" at bounding box center [695, 178] width 22 height 9
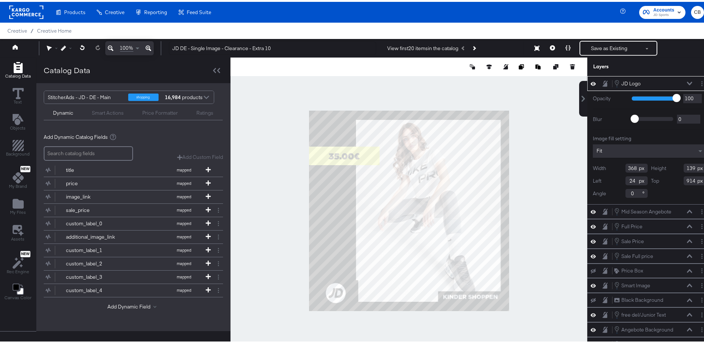
click at [684, 180] on input "914" at bounding box center [695, 178] width 22 height 9
type input "896"
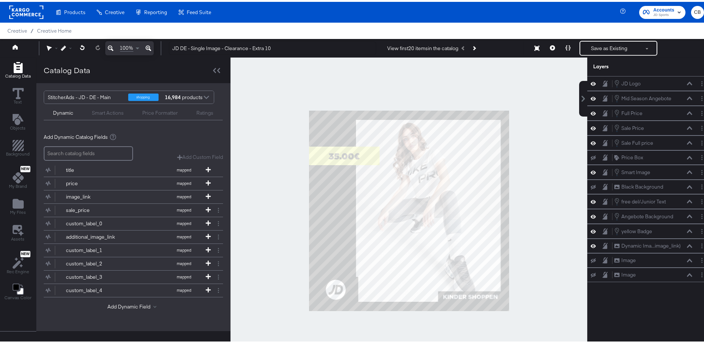
click at [536, 242] on div at bounding box center [409, 209] width 357 height 306
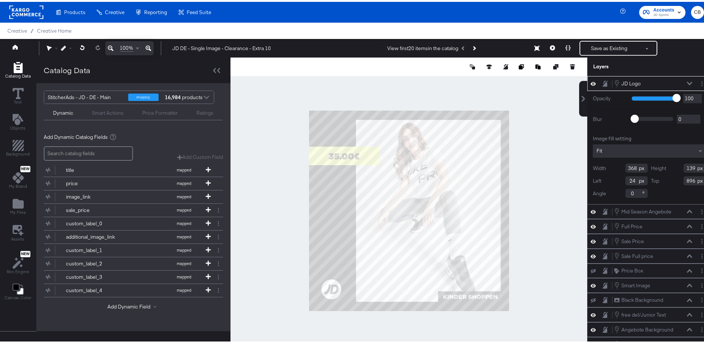
type input "0"
type input "894"
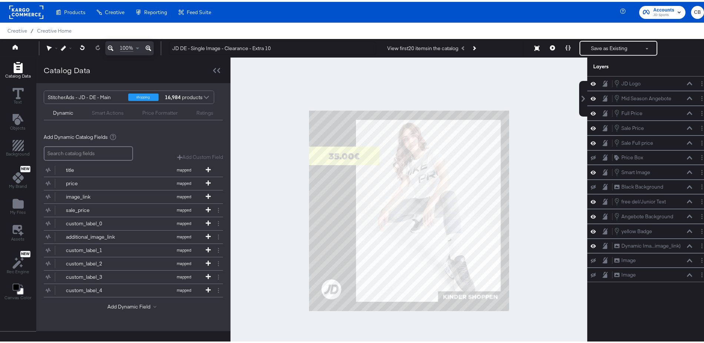
click at [549, 262] on div at bounding box center [409, 209] width 357 height 306
click at [550, 46] on button at bounding box center [553, 46] width 16 height 15
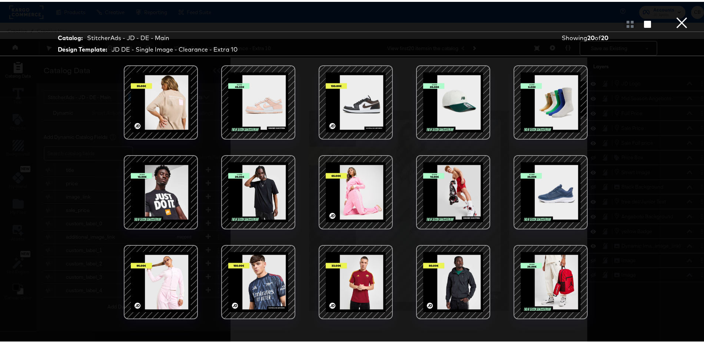
click at [250, 175] on div at bounding box center [258, 190] width 63 height 63
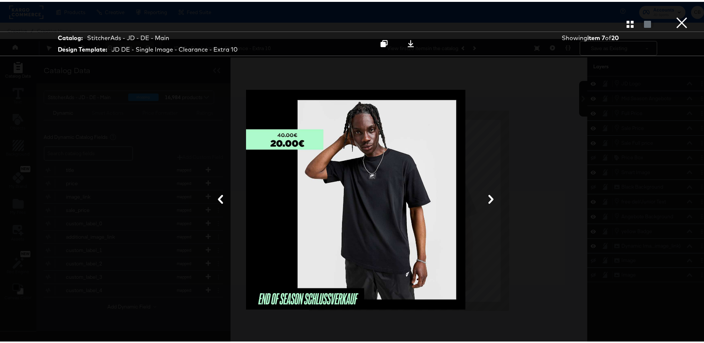
click at [679, 15] on button "×" at bounding box center [682, 7] width 15 height 15
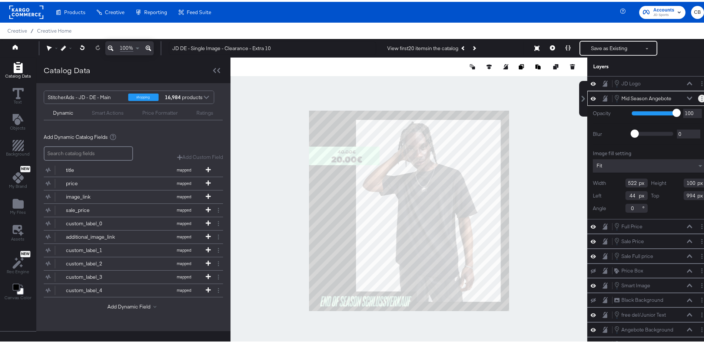
click at [702, 94] on icon "Layer Options" at bounding box center [702, 96] width 1 height 5
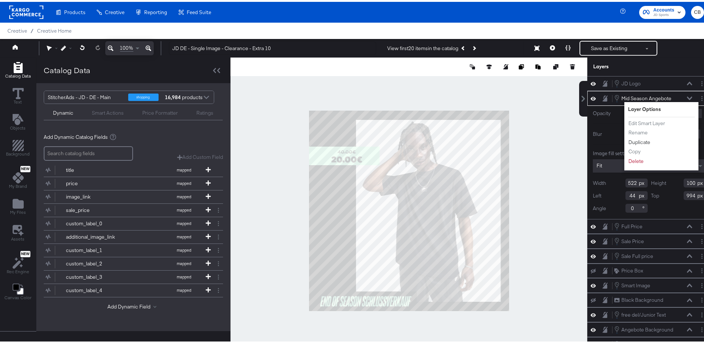
click at [631, 139] on button "Duplicate" at bounding box center [639, 140] width 23 height 8
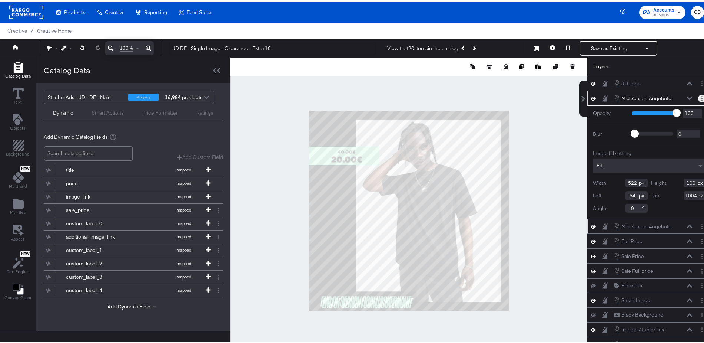
click at [698, 96] on button "Layer Options" at bounding box center [702, 97] width 8 height 8
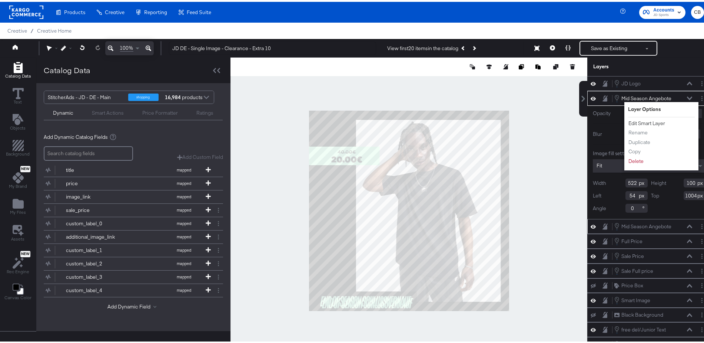
click at [631, 120] on button "Edit Smart Layer" at bounding box center [646, 122] width 37 height 8
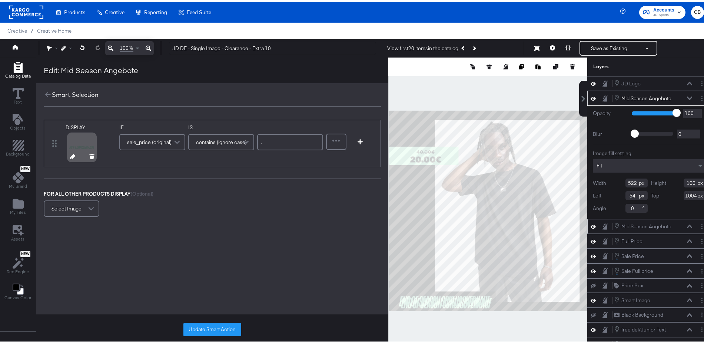
click at [70, 156] on icon at bounding box center [72, 154] width 5 height 5
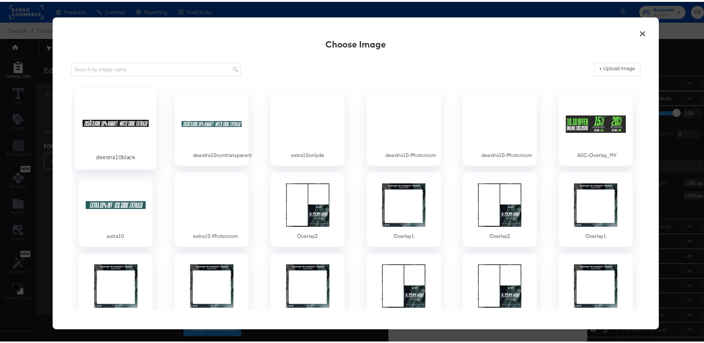
click at [123, 115] on div at bounding box center [115, 121] width 69 height 51
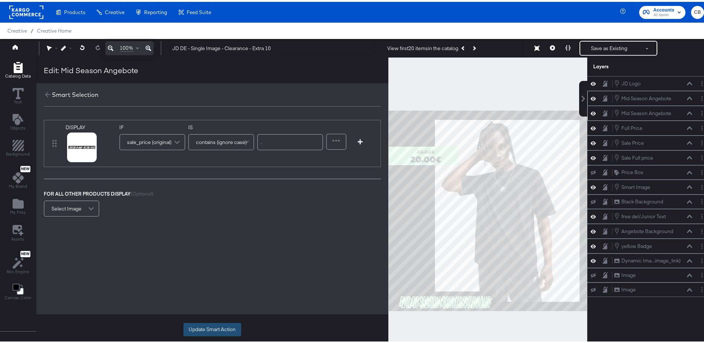
click at [213, 325] on button "Update Smart Action" at bounding box center [212, 327] width 58 height 13
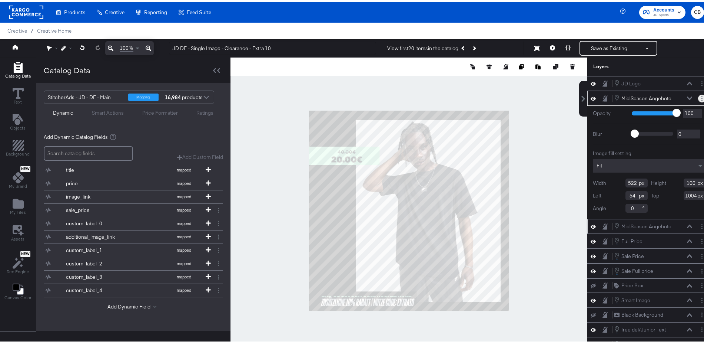
click at [698, 93] on button "Layer Options" at bounding box center [702, 97] width 8 height 8
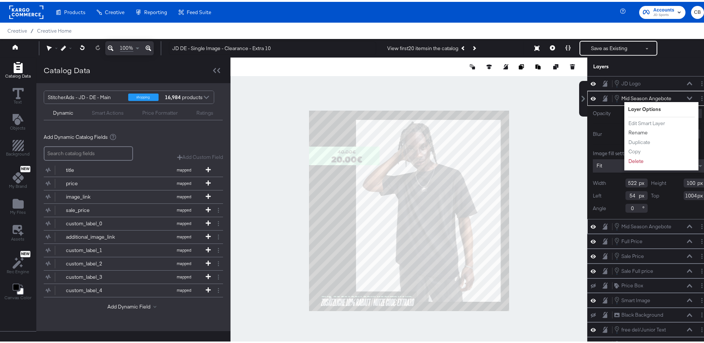
click at [634, 129] on button "Rename" at bounding box center [638, 131] width 20 height 8
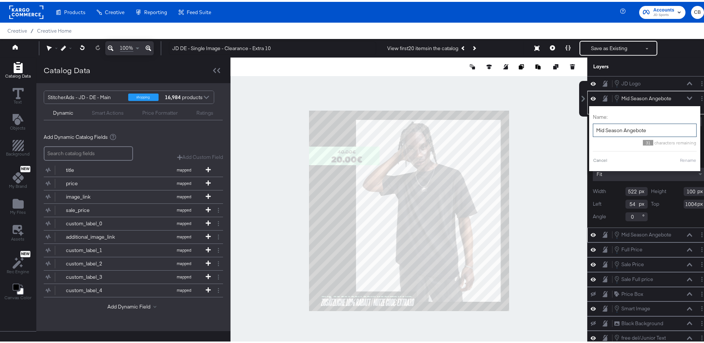
click at [609, 130] on input "Mid Season Angebote" at bounding box center [645, 129] width 104 height 14
type input "EXTRA10"
click at [674, 158] on button "Rename" at bounding box center [679, 158] width 17 height 7
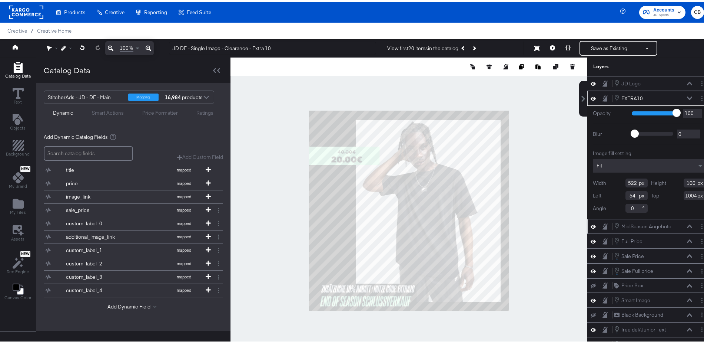
type input "56"
type input "933"
click at [530, 276] on div at bounding box center [409, 209] width 357 height 306
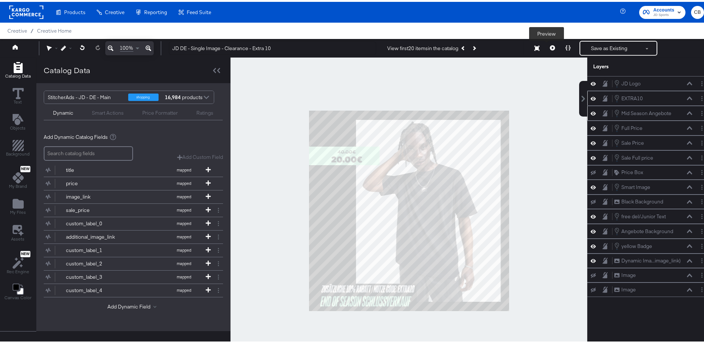
click at [550, 45] on icon at bounding box center [552, 45] width 5 height 5
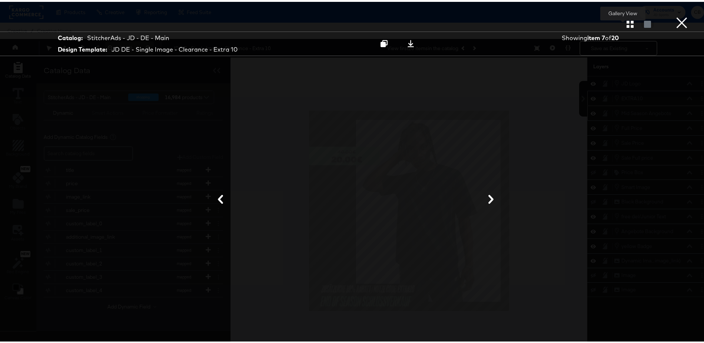
click at [628, 23] on button "button" at bounding box center [630, 22] width 13 height 7
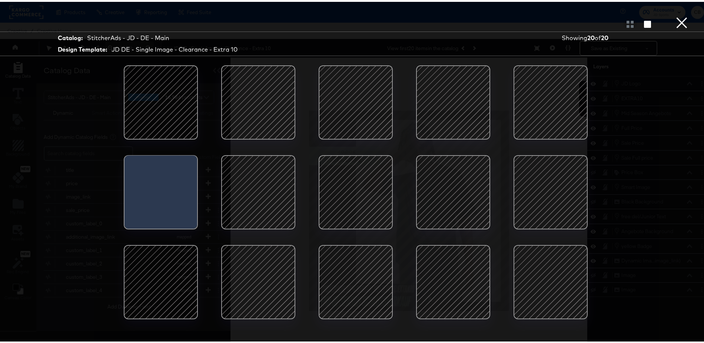
click at [242, 93] on div at bounding box center [258, 100] width 63 height 63
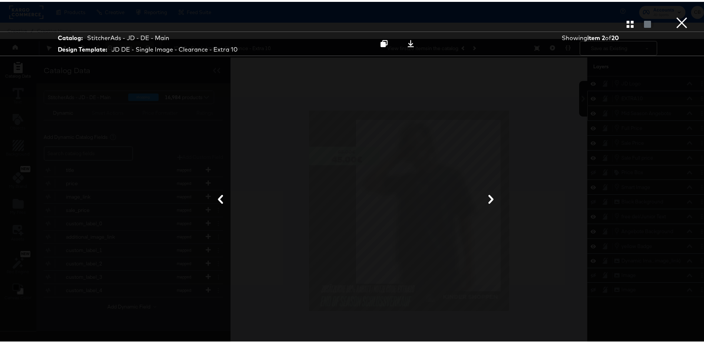
click at [487, 195] on icon at bounding box center [491, 197] width 9 height 9
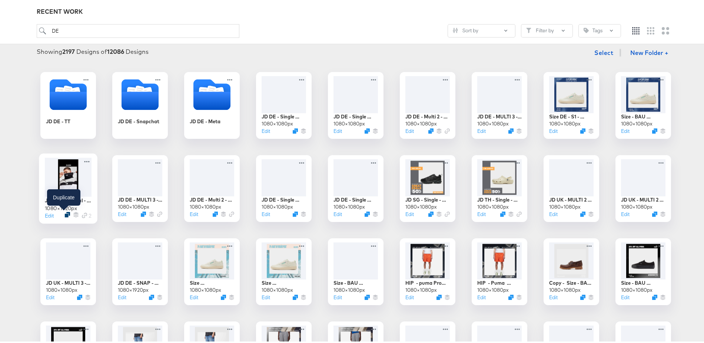
click at [65, 212] on icon "Duplicate" at bounding box center [68, 213] width 6 height 6
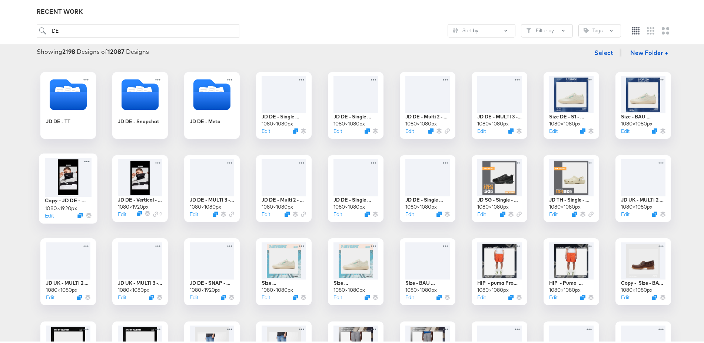
click at [62, 172] on div at bounding box center [68, 175] width 47 height 39
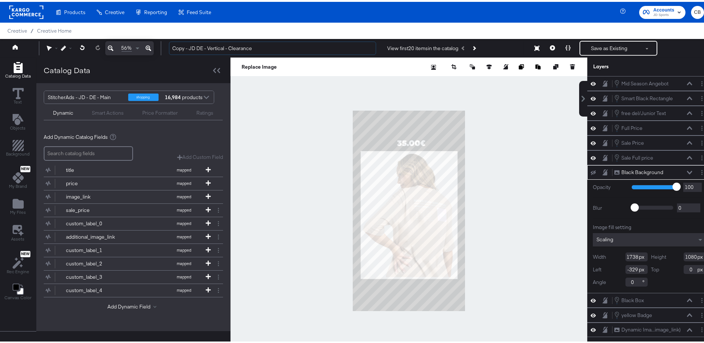
drag, startPoint x: 188, startPoint y: 47, endPoint x: 157, endPoint y: 45, distance: 31.2
click at [157, 45] on div "56% Copy - JD DE - Vertical - Clearance View first 20 items in the catalog Save…" at bounding box center [356, 46] width 712 height 19
type input "JD DE - Vertical - Clearance - EXTRA 10"
click at [315, 200] on div at bounding box center [409, 209] width 357 height 306
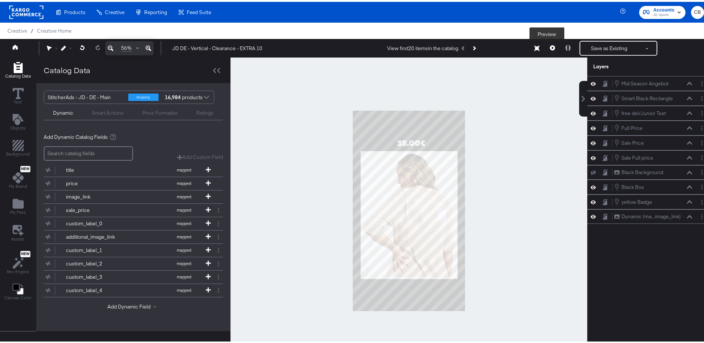
click at [546, 49] on button at bounding box center [553, 46] width 16 height 15
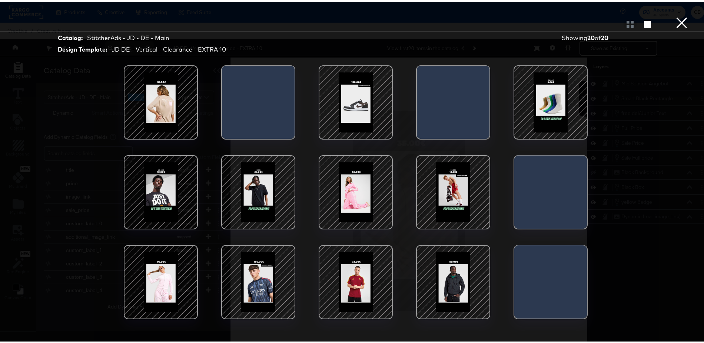
click at [145, 194] on div at bounding box center [160, 190] width 63 height 63
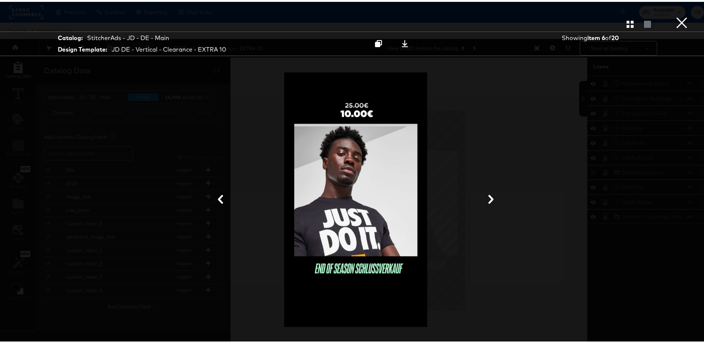
click at [675, 15] on button "×" at bounding box center [682, 7] width 15 height 15
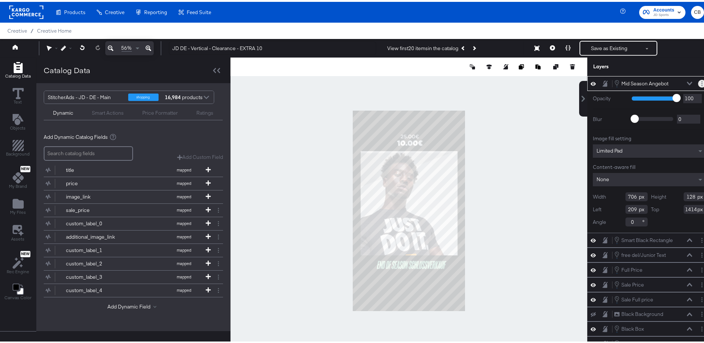
click at [698, 80] on button "Layer Options" at bounding box center [702, 82] width 8 height 8
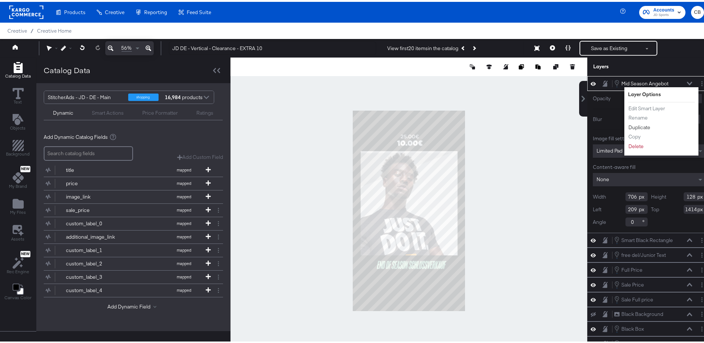
click at [631, 125] on button "Duplicate" at bounding box center [639, 126] width 23 height 8
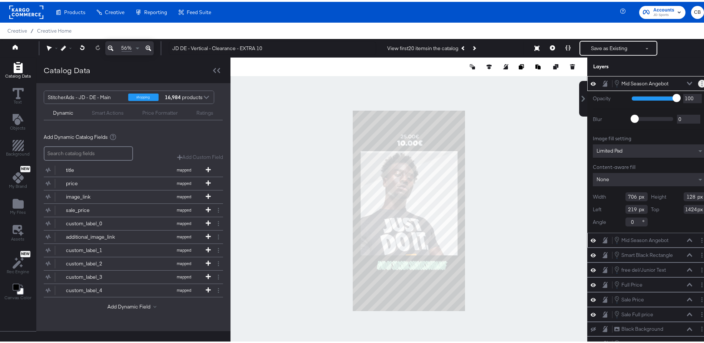
click at [698, 81] on button "Layer Options" at bounding box center [702, 82] width 8 height 8
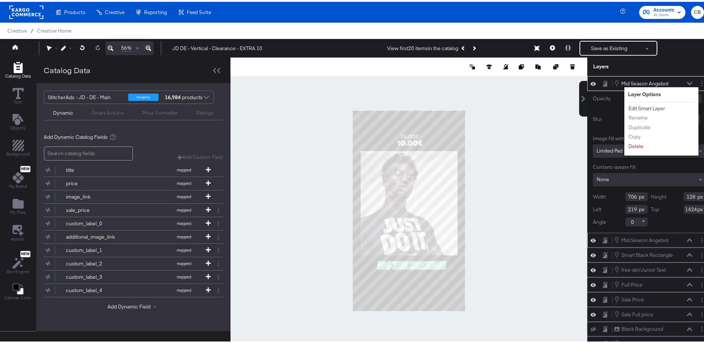
click at [642, 103] on button "Edit Smart Layer" at bounding box center [646, 107] width 37 height 8
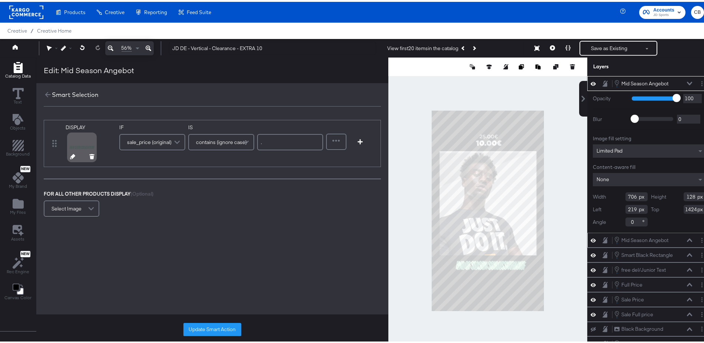
click at [70, 155] on icon at bounding box center [72, 154] width 5 height 5
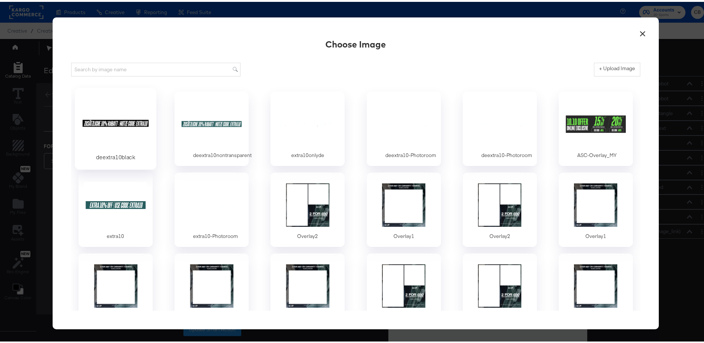
click at [111, 120] on div at bounding box center [115, 121] width 69 height 51
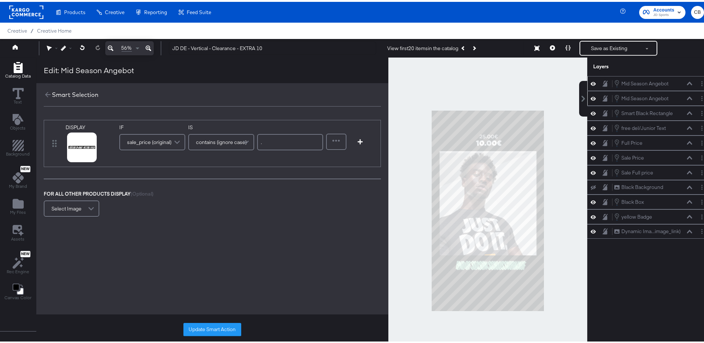
click at [213, 329] on button "Update Smart Action" at bounding box center [212, 327] width 58 height 13
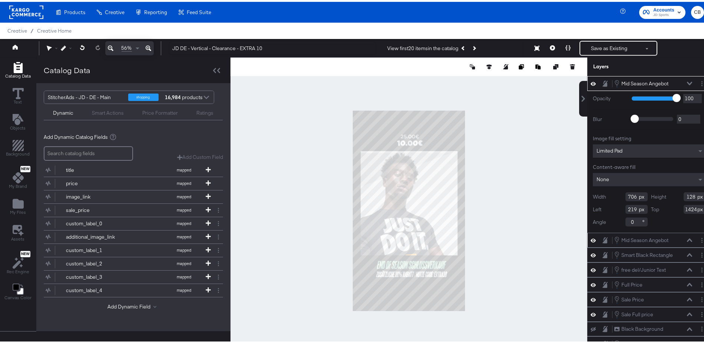
type input "209"
type input "1502"
click at [483, 264] on div at bounding box center [409, 209] width 357 height 306
click at [702, 79] on icon "Layer Options" at bounding box center [702, 81] width 1 height 5
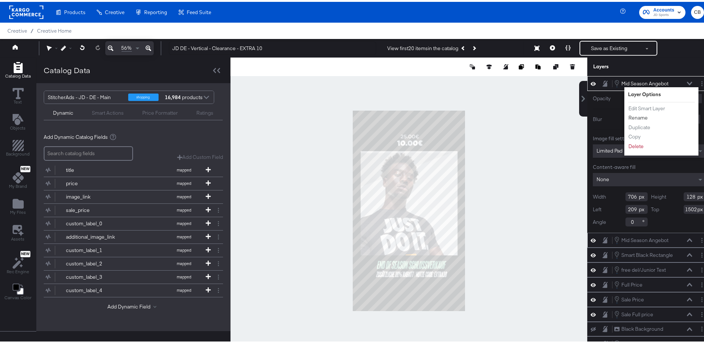
click at [638, 114] on button "Rename" at bounding box center [638, 116] width 20 height 8
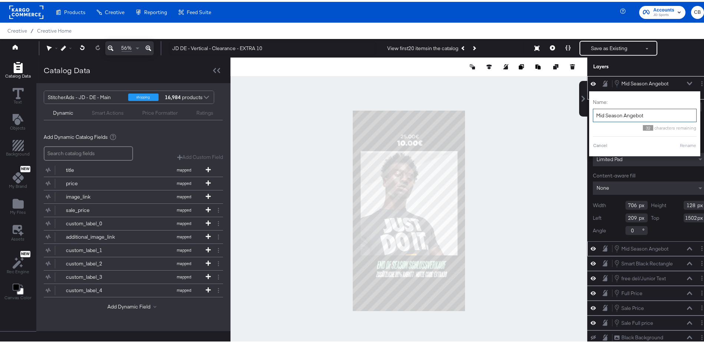
click at [621, 114] on input "Mid Season Angebot" at bounding box center [645, 114] width 104 height 14
click at [622, 114] on input "Mid Season Angebot" at bounding box center [645, 114] width 104 height 14
type input "Extra 10"
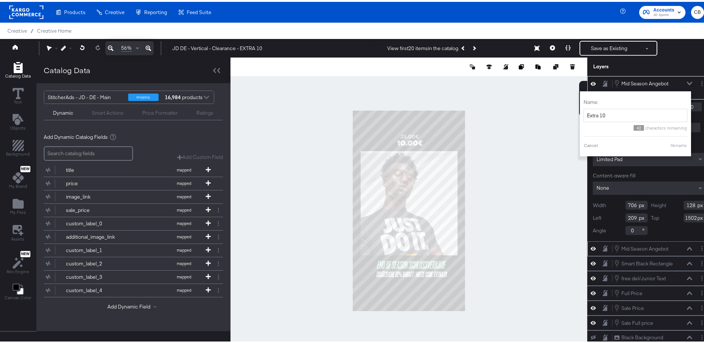
click at [672, 144] on button "Rename" at bounding box center [679, 143] width 17 height 7
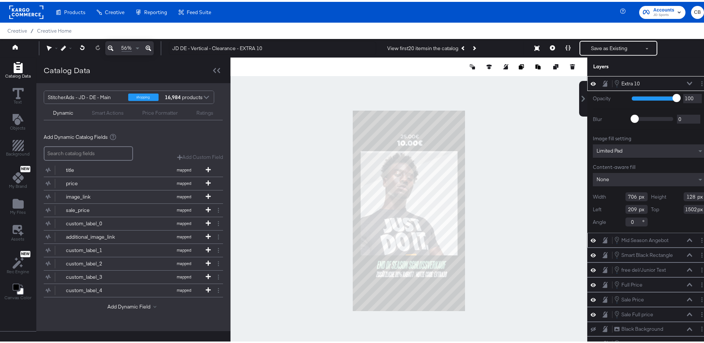
click at [499, 226] on div at bounding box center [409, 209] width 357 height 306
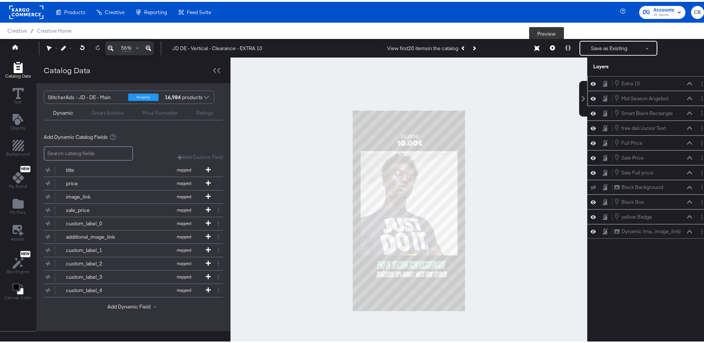
click at [545, 49] on button at bounding box center [553, 46] width 16 height 15
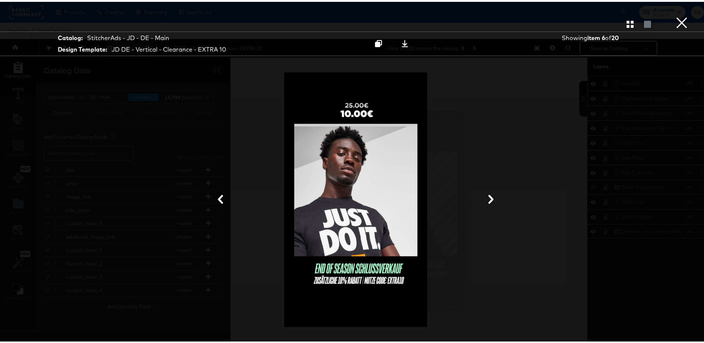
click at [487, 198] on icon at bounding box center [491, 197] width 9 height 9
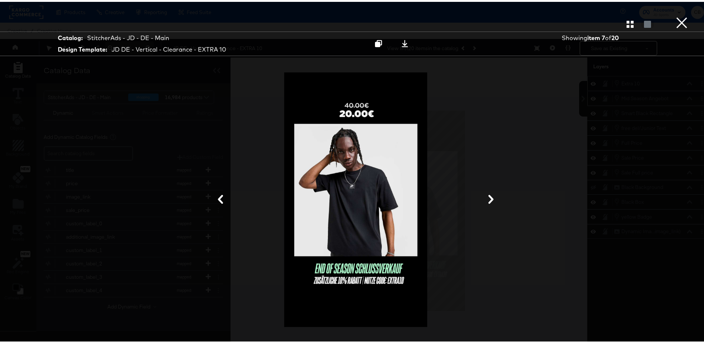
click at [489, 195] on icon at bounding box center [491, 197] width 5 height 9
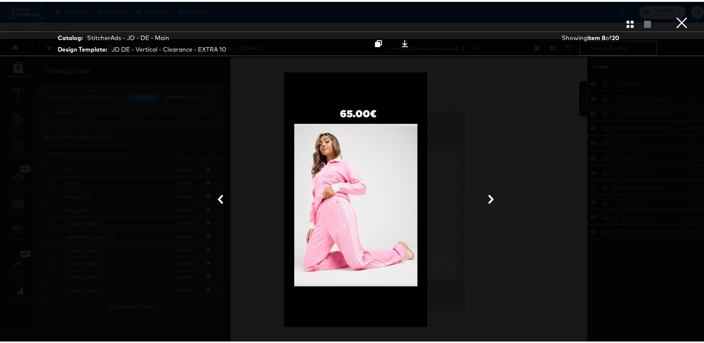
click at [489, 195] on icon at bounding box center [491, 197] width 5 height 9
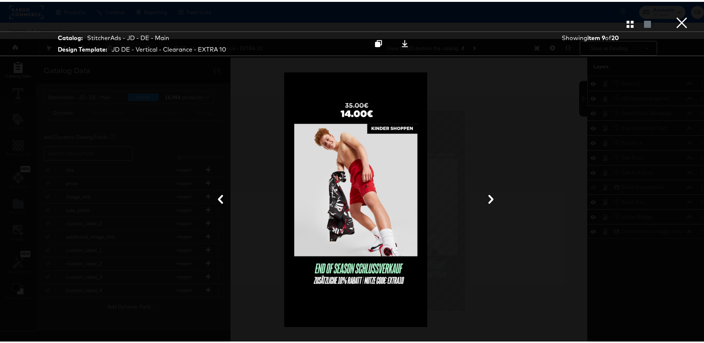
click at [489, 195] on icon at bounding box center [491, 197] width 5 height 9
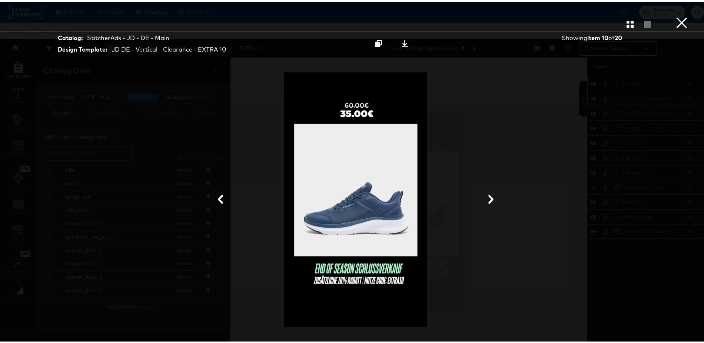
click at [489, 198] on icon at bounding box center [491, 197] width 9 height 9
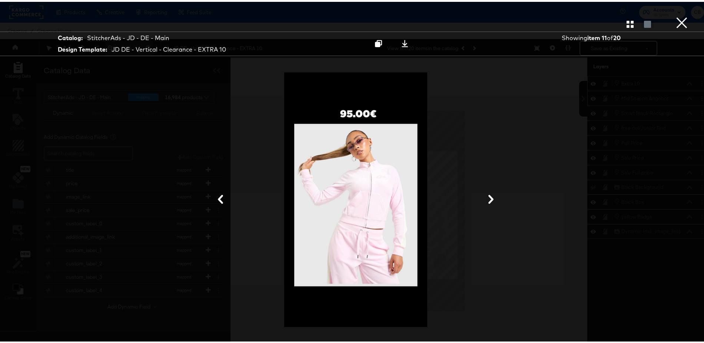
click at [490, 198] on icon at bounding box center [491, 197] width 9 height 9
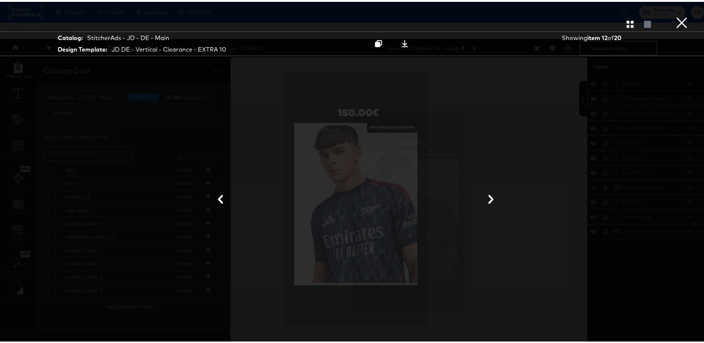
click at [487, 195] on icon at bounding box center [491, 197] width 9 height 9
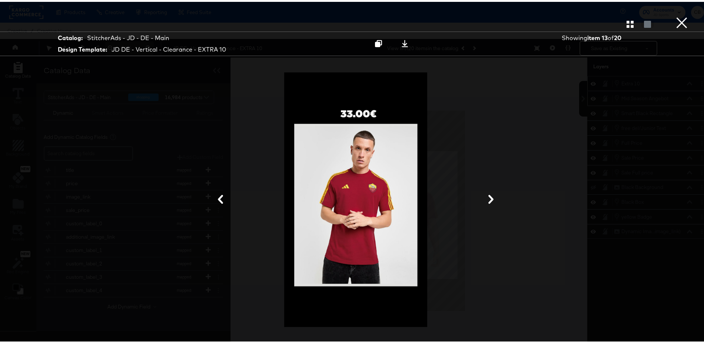
click at [675, 15] on button "×" at bounding box center [682, 7] width 15 height 15
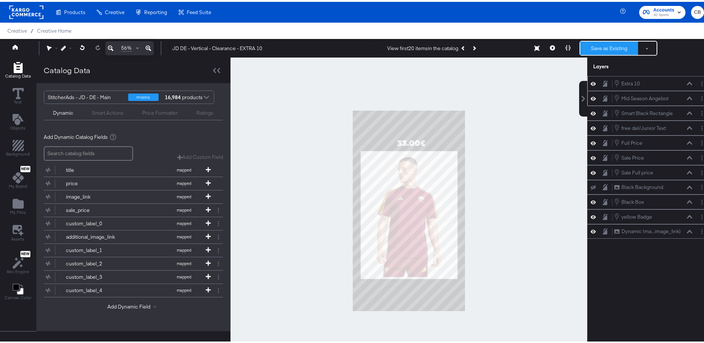
click at [586, 47] on button "Save as Existing" at bounding box center [610, 46] width 58 height 13
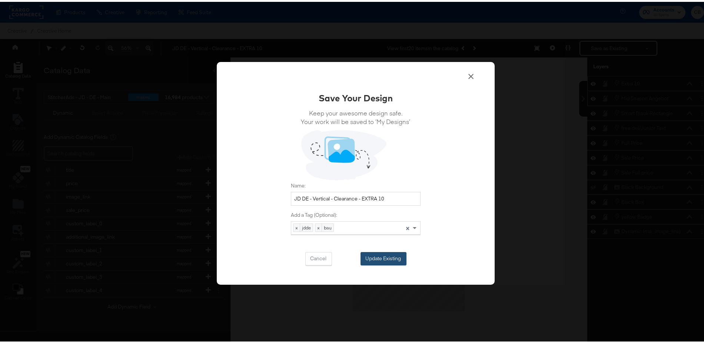
click at [377, 254] on button "Update Existing" at bounding box center [384, 256] width 46 height 13
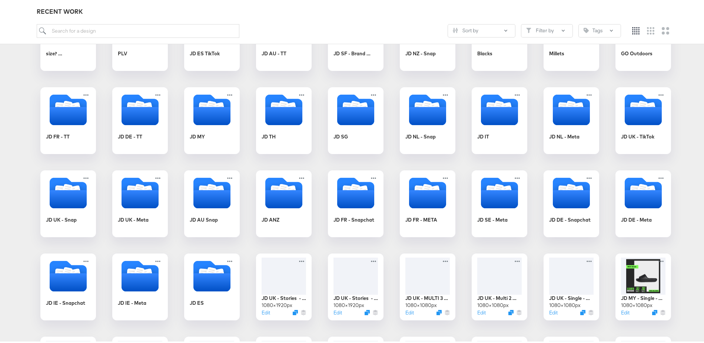
scroll to position [166, 0]
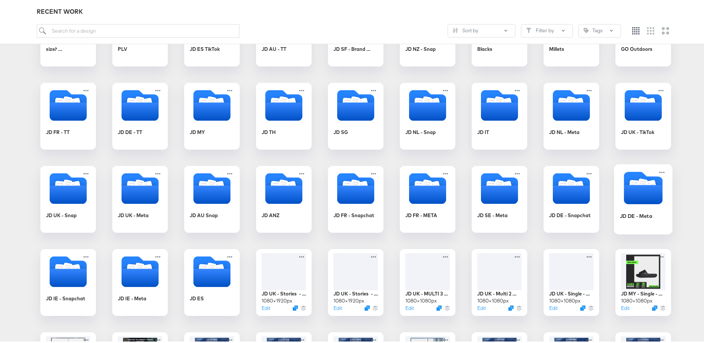
click at [638, 186] on icon "Folder" at bounding box center [643, 192] width 39 height 19
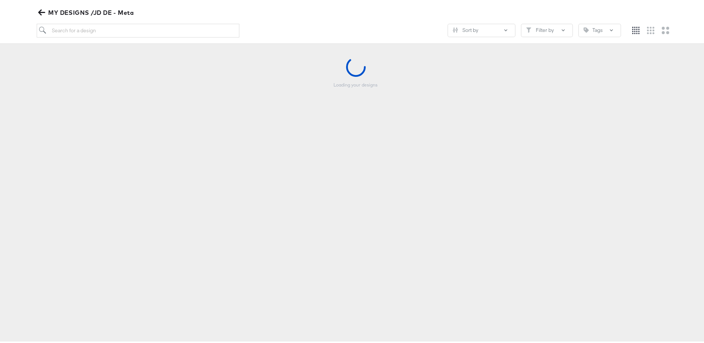
scroll to position [85, 0]
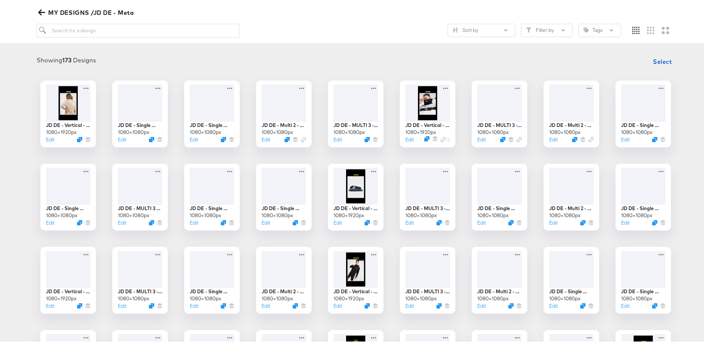
click at [41, 11] on icon "button" at bounding box center [41, 11] width 7 height 6
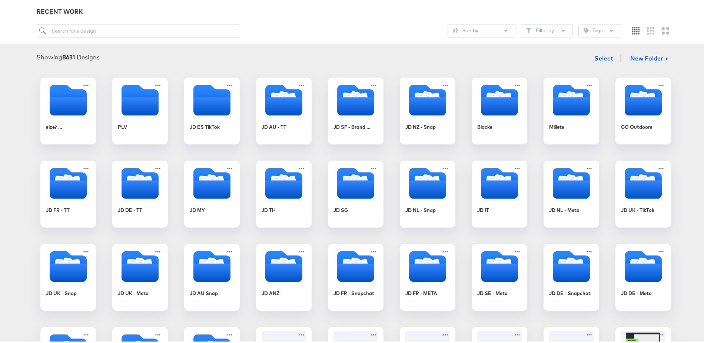
scroll to position [101, 0]
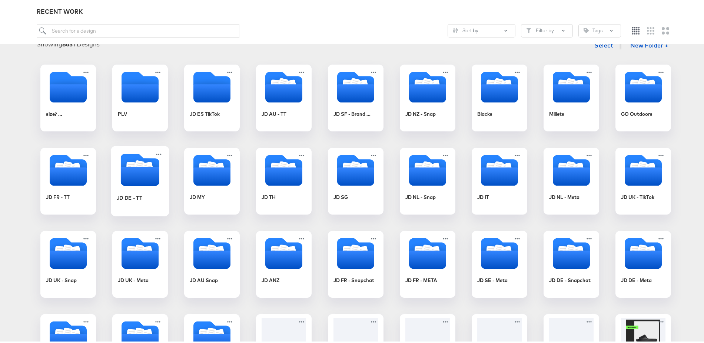
click at [121, 165] on icon "Folder" at bounding box center [140, 174] width 39 height 19
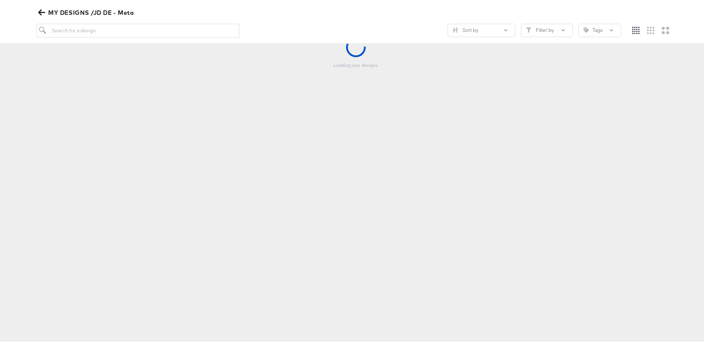
scroll to position [82, 0]
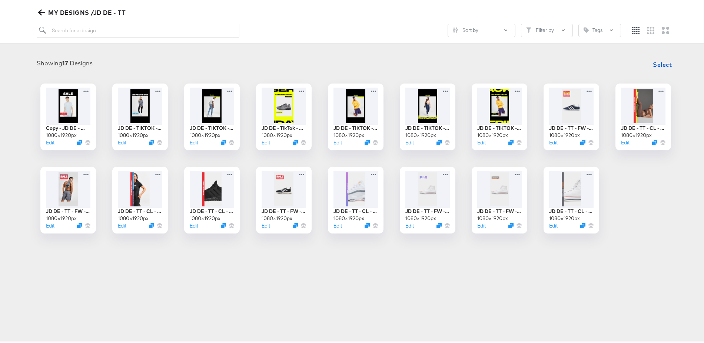
click at [40, 11] on icon "button" at bounding box center [41, 11] width 7 height 6
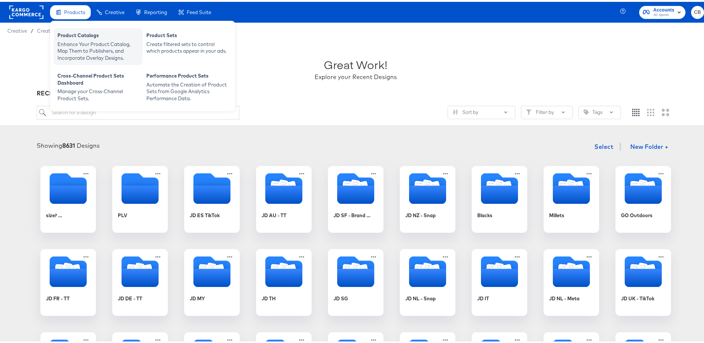
click at [81, 40] on div "Enhance Your Product Catalog, Map Them to Publishers, and Incorporate Overlay D…" at bounding box center [98, 49] width 82 height 21
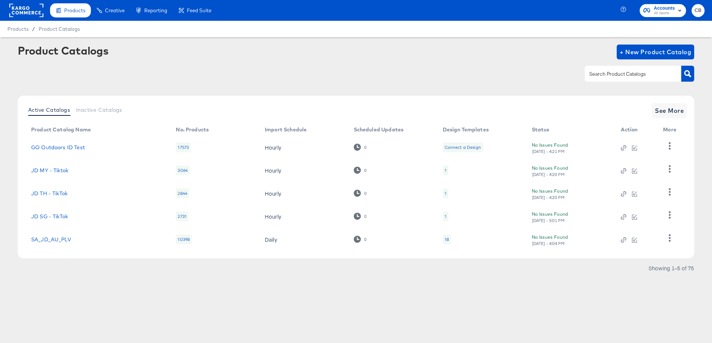
click at [615, 70] on input "text" at bounding box center [627, 74] width 79 height 9
type input "main"
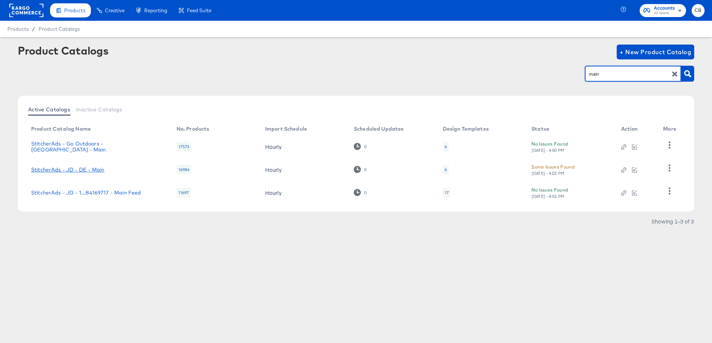
click at [74, 168] on link "StitcherAds - JD - DE - Main" at bounding box center [67, 169] width 73 height 6
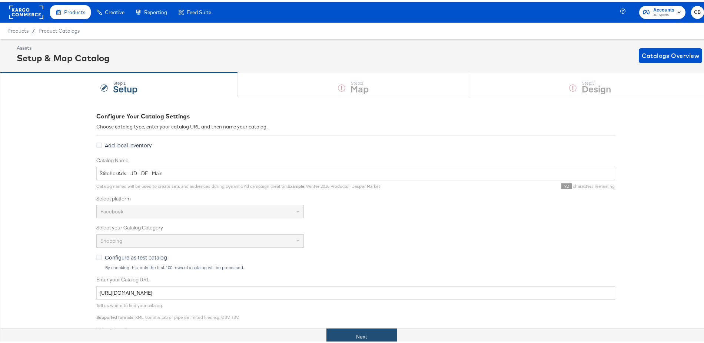
click at [363, 333] on button "Next" at bounding box center [362, 334] width 71 height 17
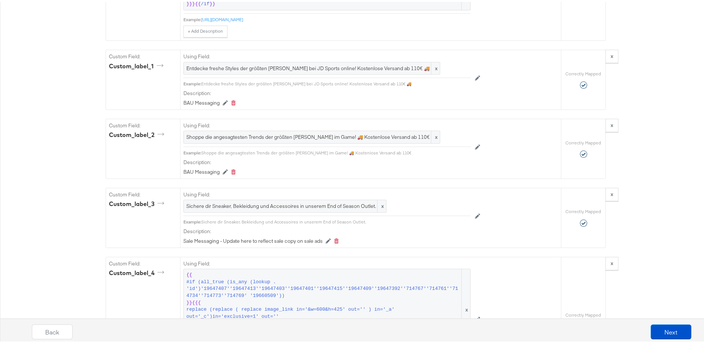
scroll to position [1145, 0]
